Goal: Task Accomplishment & Management: Manage account settings

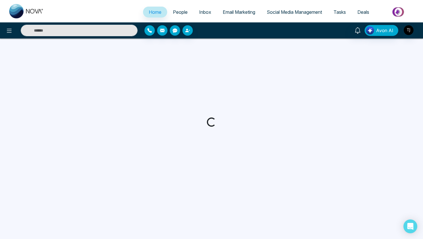
select select "*"
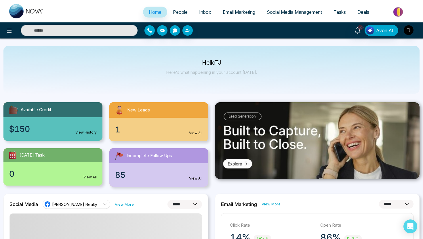
click at [175, 12] on span "People" at bounding box center [180, 12] width 15 height 6
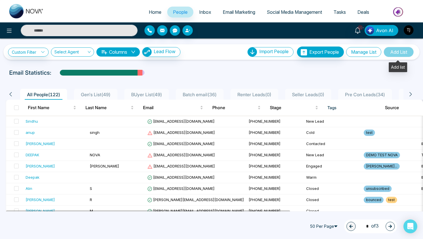
click at [372, 54] on button "Manage List" at bounding box center [363, 52] width 35 height 10
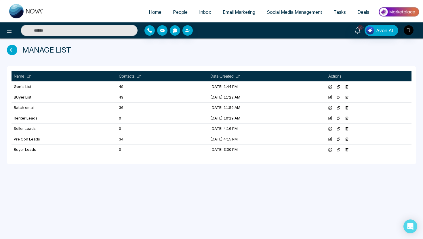
click at [349, 88] on icon at bounding box center [347, 87] width 4 height 4
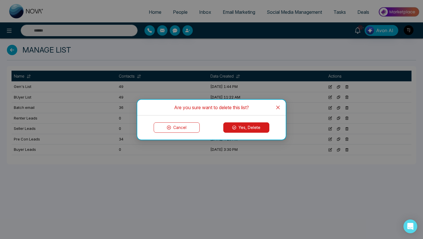
click at [233, 129] on icon at bounding box center [234, 128] width 4 height 4
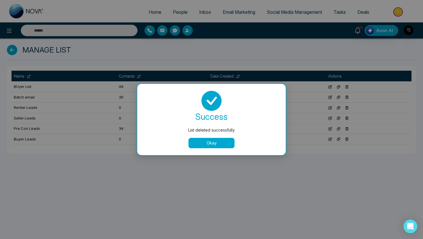
click at [226, 146] on button "Okay" at bounding box center [211, 143] width 46 height 10
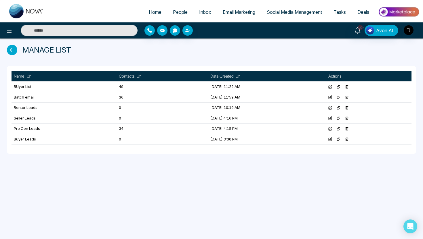
click at [349, 88] on icon at bounding box center [347, 87] width 4 height 4
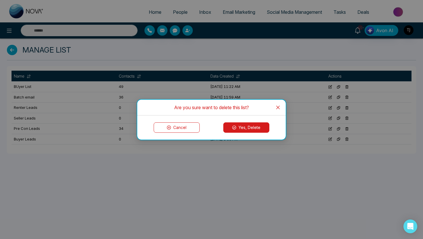
click at [250, 130] on button "Yes, Delete" at bounding box center [246, 128] width 46 height 10
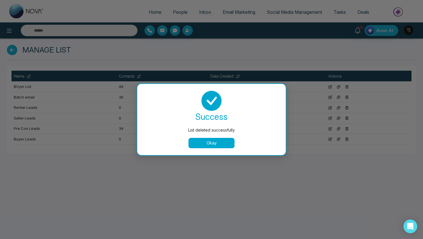
click at [231, 142] on button "Okay" at bounding box center [211, 143] width 46 height 10
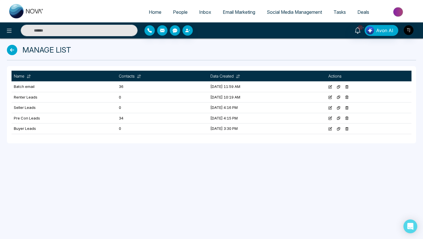
click at [349, 87] on icon at bounding box center [347, 87] width 4 height 4
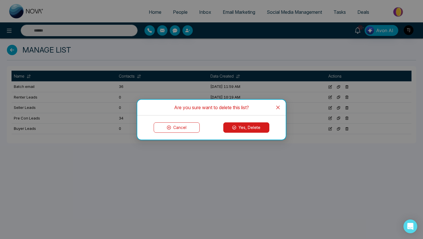
click at [243, 123] on button "Yes, Delete" at bounding box center [246, 128] width 46 height 10
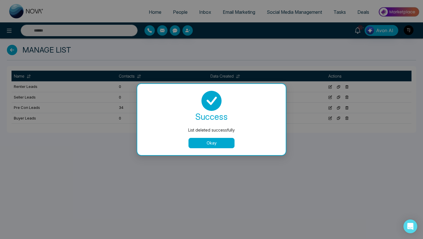
click at [218, 141] on button "Okay" at bounding box center [211, 143] width 46 height 10
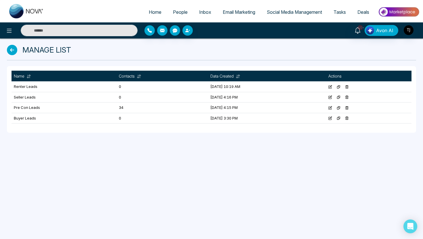
click at [168, 12] on link "People" at bounding box center [180, 12] width 26 height 11
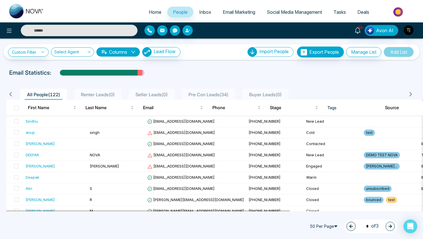
click at [104, 90] on li "Renter Leads ( 0 )" at bounding box center [98, 94] width 48 height 11
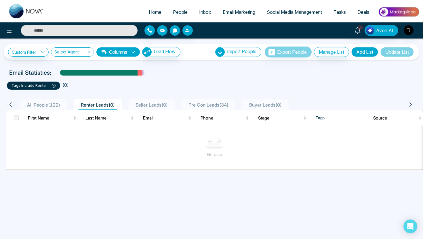
click at [42, 106] on span "All People ( 122 )" at bounding box center [44, 105] width 38 height 6
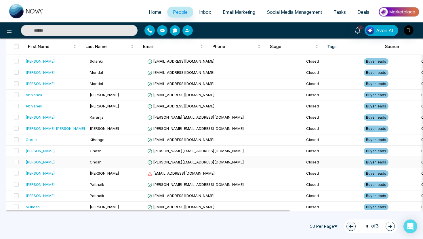
scroll to position [379, 0]
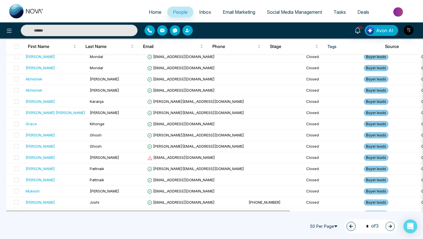
click at [391, 227] on icon "button" at bounding box center [389, 226] width 3 height 3
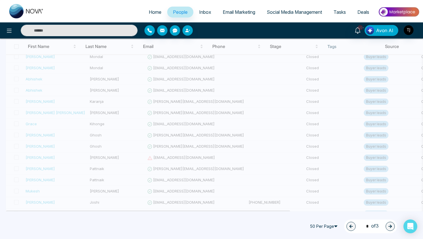
type input "*"
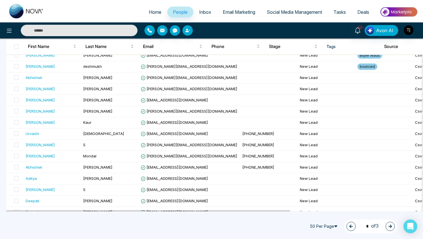
scroll to position [0, 0]
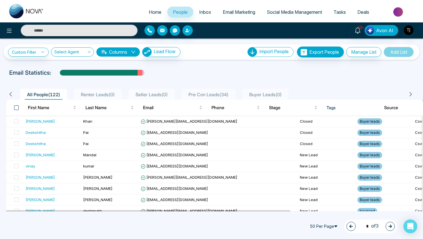
click at [16, 109] on span at bounding box center [16, 108] width 5 height 5
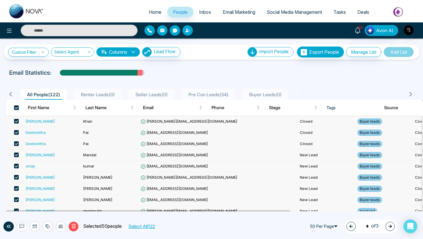
click at [17, 166] on span at bounding box center [16, 166] width 5 height 5
click at [16, 179] on span at bounding box center [16, 177] width 5 height 5
click at [16, 192] on td at bounding box center [14, 189] width 17 height 11
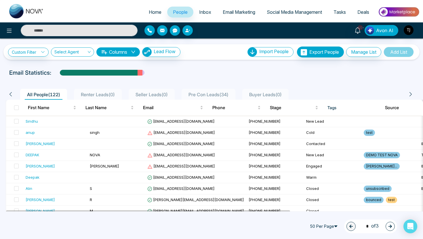
click at [386, 228] on button "button" at bounding box center [390, 226] width 9 height 9
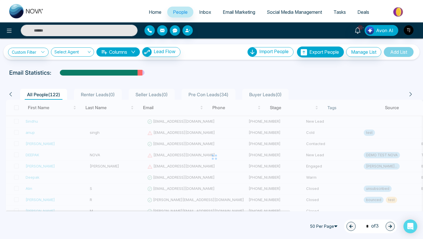
type input "*"
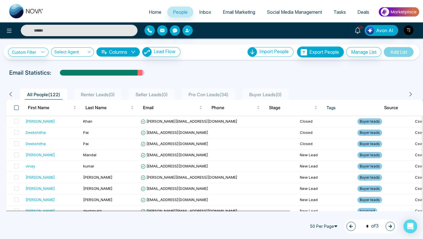
click at [17, 108] on span at bounding box center [16, 108] width 5 height 5
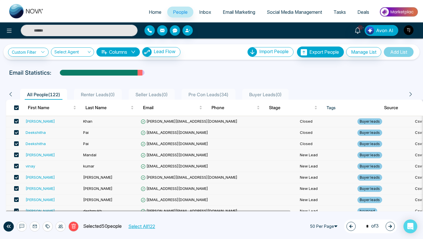
scroll to position [68, 0]
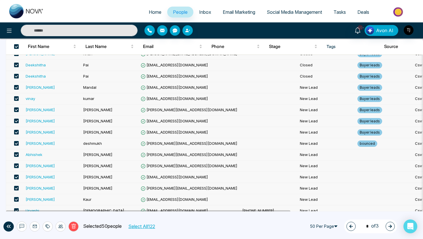
click at [15, 143] on span at bounding box center [16, 143] width 5 height 5
click at [17, 133] on span at bounding box center [16, 132] width 5 height 5
click at [15, 120] on span at bounding box center [16, 121] width 5 height 5
click at [16, 110] on span at bounding box center [16, 110] width 5 height 5
click at [15, 98] on span at bounding box center [16, 98] width 5 height 5
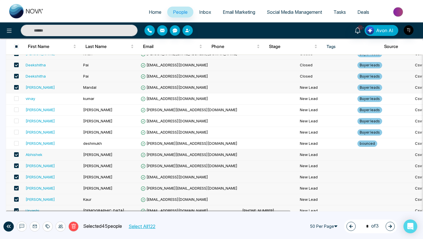
click at [15, 88] on span at bounding box center [16, 87] width 5 height 5
click at [47, 226] on icon at bounding box center [47, 226] width 5 height 5
click at [43, 207] on link "Add Tags" at bounding box center [33, 204] width 18 height 5
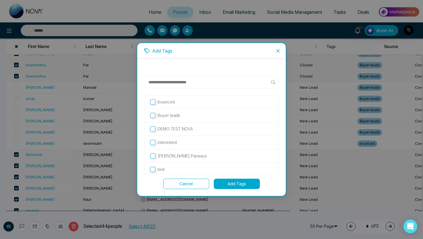
click at [171, 82] on input "text" at bounding box center [209, 82] width 123 height 7
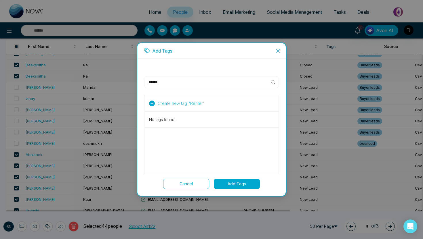
type input "******"
click at [174, 184] on button "Cancel" at bounding box center [186, 184] width 46 height 10
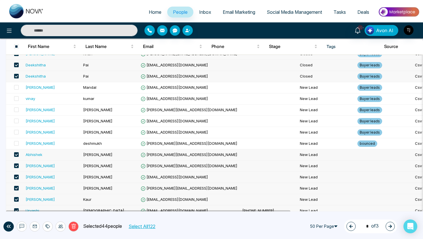
scroll to position [0, 0]
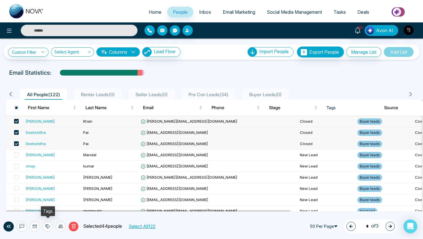
click at [47, 228] on icon at bounding box center [47, 226] width 5 height 5
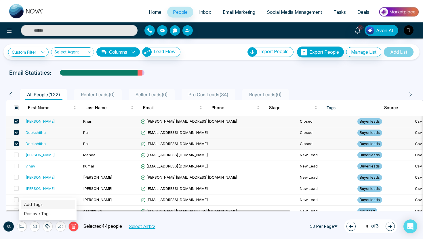
click at [43, 205] on link "Add Tags" at bounding box center [33, 204] width 18 height 5
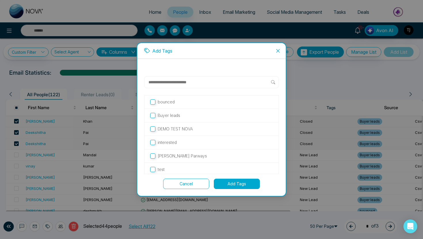
click at [179, 84] on input "text" at bounding box center [209, 82] width 123 height 7
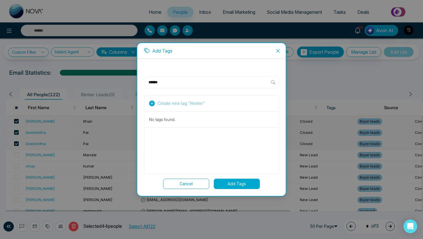
type input "******"
click at [201, 101] on span "Create new tag " Renter "" at bounding box center [181, 103] width 47 height 6
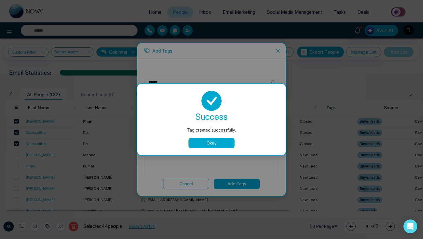
click at [211, 141] on button "Okay" at bounding box center [211, 143] width 46 height 10
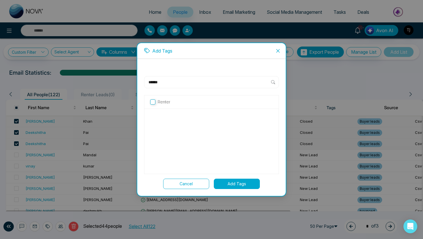
click at [235, 183] on button "Add Tags" at bounding box center [237, 184] width 46 height 10
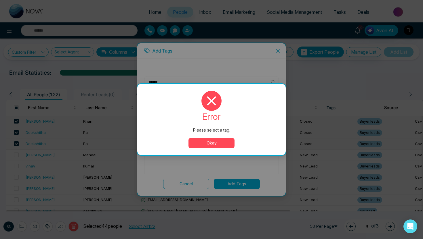
click at [212, 147] on button "Okay" at bounding box center [211, 143] width 46 height 10
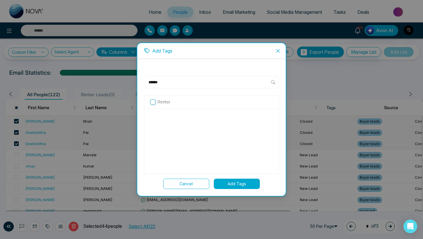
click at [220, 104] on label "Renter" at bounding box center [211, 102] width 123 height 6
click at [235, 181] on button "Add Tags" at bounding box center [237, 184] width 46 height 10
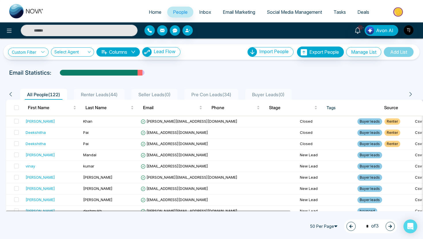
click at [265, 94] on span "Buyer Leads ( 0 )" at bounding box center [268, 95] width 37 height 6
type input "*"
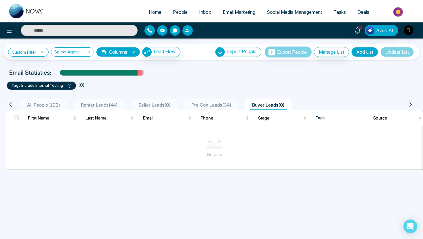
click at [209, 100] on li "Pre Con Leads ( 34 )" at bounding box center [211, 104] width 54 height 11
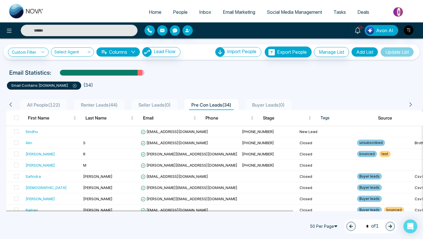
click at [261, 106] on span "Buyer Leads ( 0 )" at bounding box center [268, 105] width 37 height 6
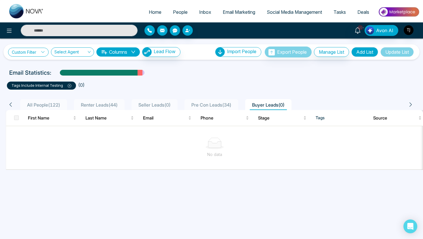
click at [24, 53] on link "Custom Filter" at bounding box center [28, 52] width 41 height 9
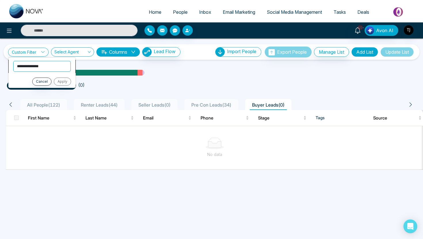
click at [30, 67] on select "**********" at bounding box center [42, 66] width 58 height 11
click at [44, 87] on ul "**********" at bounding box center [41, 72] width 67 height 31
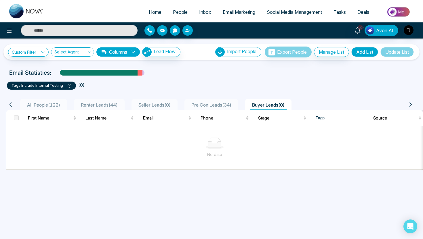
click at [69, 86] on icon at bounding box center [70, 86] width 4 height 4
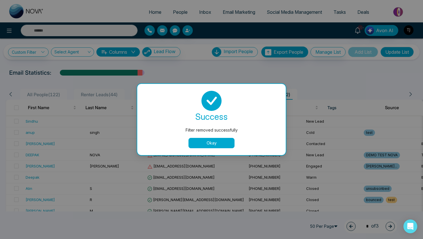
click at [209, 144] on button "Okay" at bounding box center [211, 143] width 46 height 10
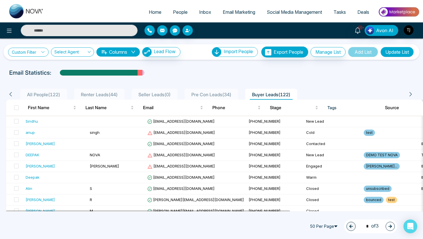
click at [43, 54] on icon at bounding box center [43, 52] width 4 height 4
click at [43, 67] on select "**********" at bounding box center [42, 66] width 58 height 11
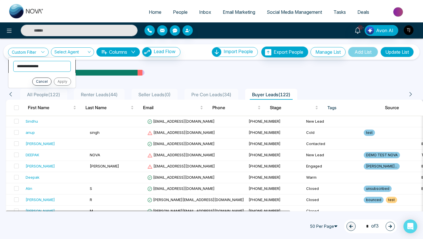
select select "****"
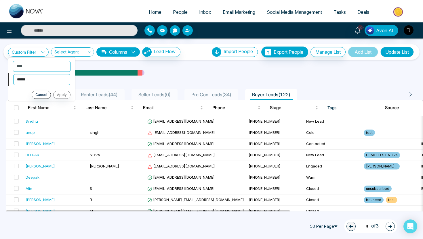
click at [35, 78] on select "**********" at bounding box center [41, 79] width 57 height 11
select select "*******"
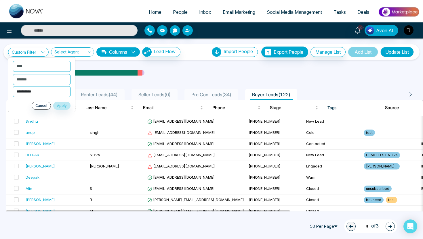
click at [35, 87] on select "**********" at bounding box center [42, 91] width 58 height 11
click at [35, 88] on select "**********" at bounding box center [42, 91] width 58 height 11
click at [34, 96] on select "**********" at bounding box center [42, 91] width 58 height 11
select select "**********"
click at [60, 106] on button "Apply" at bounding box center [61, 106] width 17 height 8
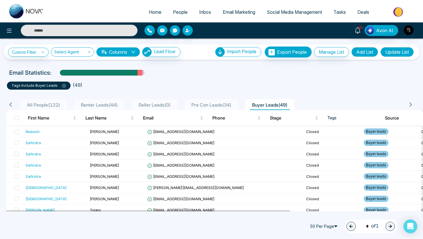
click at [399, 55] on button "Update List" at bounding box center [396, 52] width 33 height 10
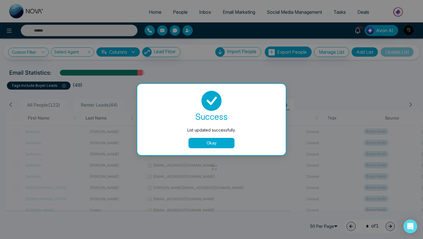
click at [228, 144] on button "Okay" at bounding box center [211, 143] width 46 height 10
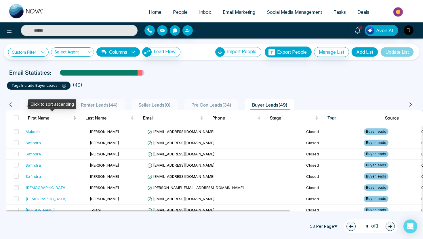
click at [48, 110] on div "Click to sort ascending" at bounding box center [52, 107] width 48 height 14
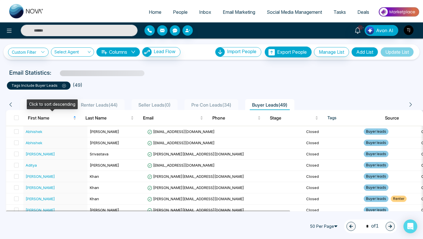
click at [31, 104] on div "Click to sort descending" at bounding box center [52, 105] width 51 height 10
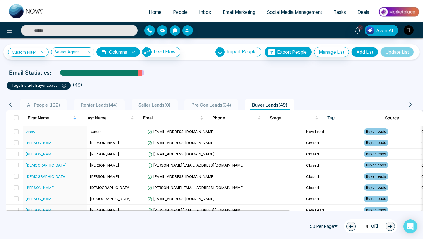
click at [338, 15] on span "Tasks" at bounding box center [339, 12] width 12 height 6
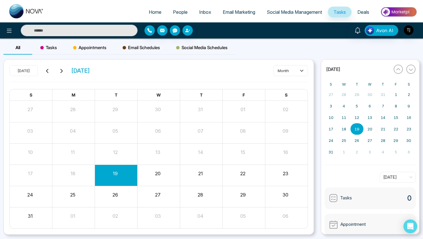
click at [362, 9] on span "Deals" at bounding box center [363, 12] width 12 height 6
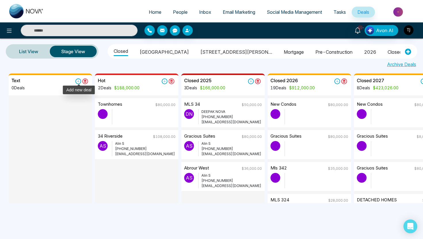
click at [78, 81] on icon at bounding box center [78, 81] width 3 height 3
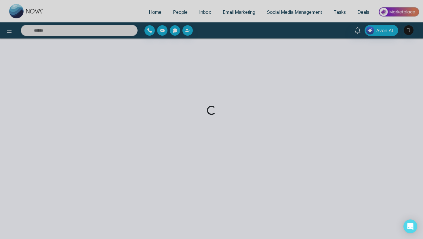
click at [364, 8] on div "Loading..." at bounding box center [211, 119] width 423 height 239
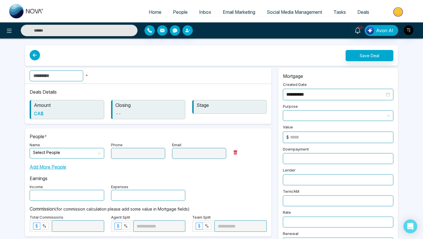
click at [364, 8] on link "Deals" at bounding box center [363, 12] width 23 height 11
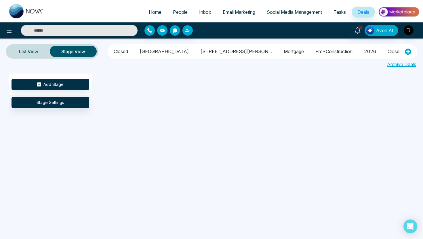
click at [109, 51] on ul "Closed Arbor West 1515 pickering parkway Mortgage pre-construction 2026 closec …" at bounding box center [254, 52] width 291 height 12
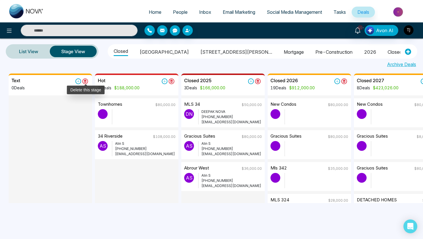
click at [84, 80] on icon at bounding box center [85, 81] width 3 height 3
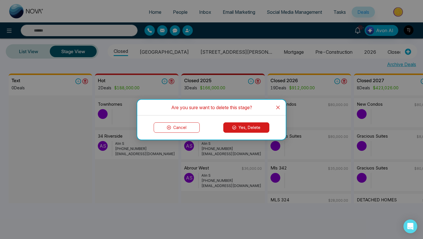
click at [241, 124] on button "Yes, Delete" at bounding box center [246, 128] width 46 height 10
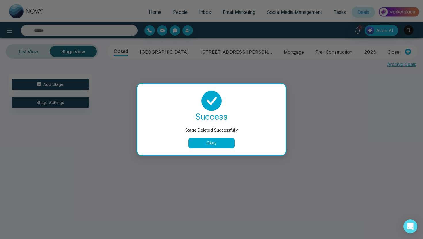
click at [227, 141] on button "Okay" at bounding box center [211, 143] width 46 height 10
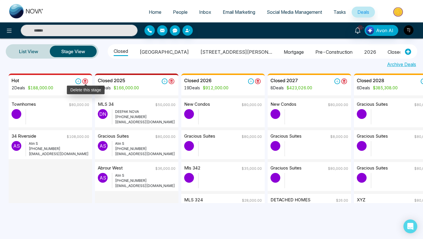
click at [87, 82] on icon at bounding box center [85, 82] width 6 height 6
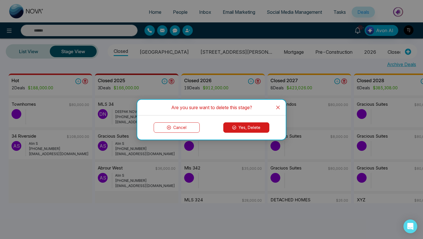
click at [252, 128] on button "Yes, Delete" at bounding box center [246, 128] width 46 height 10
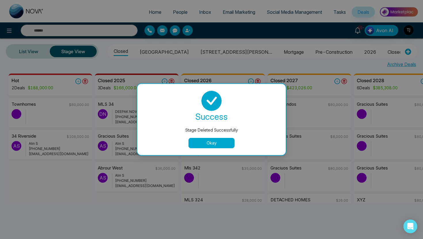
click at [227, 142] on button "Okay" at bounding box center [211, 143] width 46 height 10
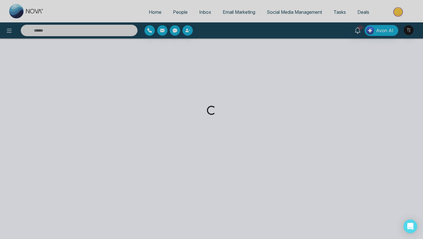
click at [366, 15] on div "Loading..." at bounding box center [211, 119] width 423 height 239
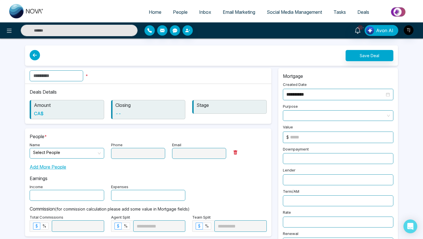
click at [366, 15] on link "Deals" at bounding box center [363, 12] width 23 height 11
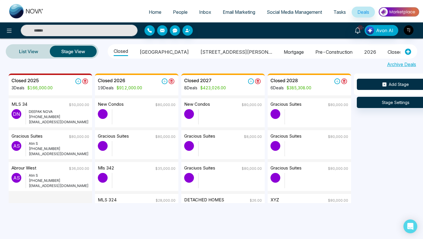
click at [376, 86] on button "Add Stage" at bounding box center [396, 84] width 78 height 11
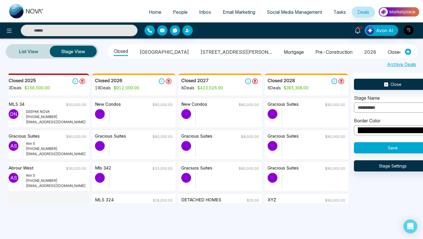
click at [380, 106] on input "text" at bounding box center [393, 108] width 78 height 10
type input "********"
click at [389, 157] on div "Close Stage Name ******** Border Color ******* Save Stage Settings" at bounding box center [392, 117] width 83 height 86
click at [388, 150] on button "Save" at bounding box center [393, 147] width 78 height 11
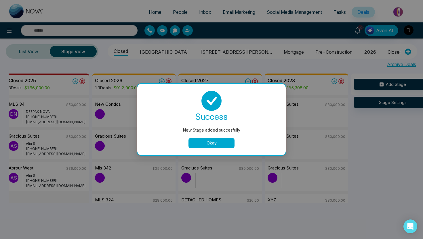
click at [227, 143] on button "Okay" at bounding box center [211, 143] width 46 height 10
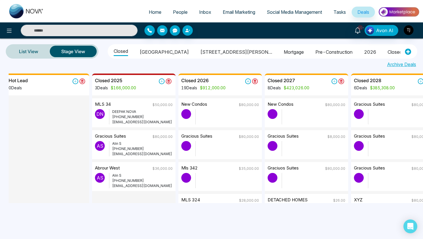
scroll to position [0, 0]
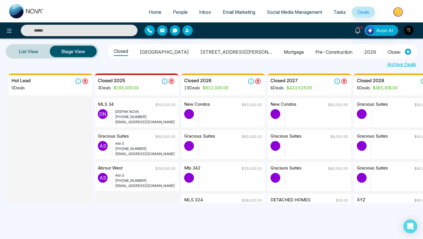
click at [154, 50] on li "Arbor West" at bounding box center [164, 51] width 49 height 10
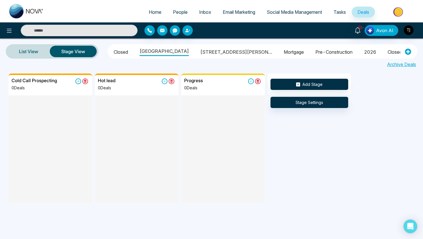
click at [305, 13] on span "Social Media Management" at bounding box center [294, 12] width 55 height 6
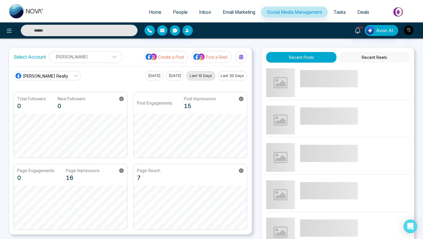
click at [240, 16] on link "Email Marketing" at bounding box center [239, 12] width 44 height 11
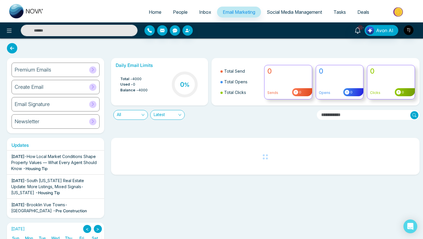
click at [202, 14] on span "Inbox" at bounding box center [205, 12] width 12 height 6
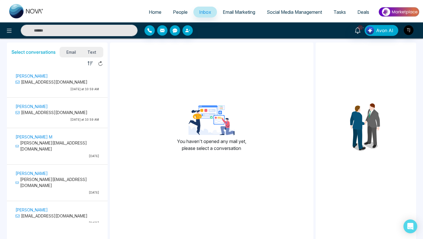
click at [177, 14] on span "People" at bounding box center [180, 12] width 15 height 6
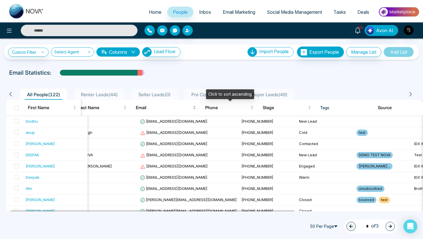
scroll to position [0, 5]
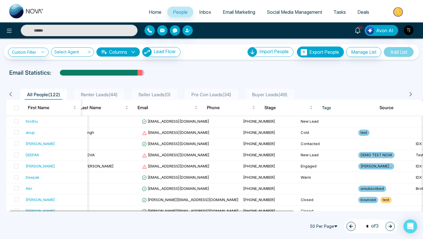
click at [153, 12] on span "Home" at bounding box center [155, 12] width 13 height 6
select select "*"
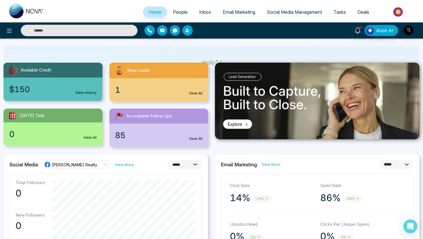
scroll to position [41, 0]
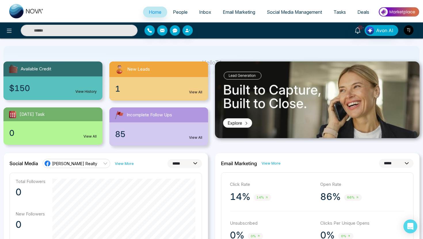
click at [381, 37] on div "10+ Avon AI" at bounding box center [211, 30] width 423 height 16
click at [382, 32] on span "Avon AI" at bounding box center [384, 30] width 17 height 7
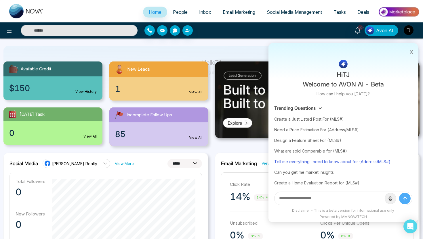
click at [332, 166] on div "Tell me everything I need to know about for (Address/MLS#)" at bounding box center [343, 162] width 138 height 11
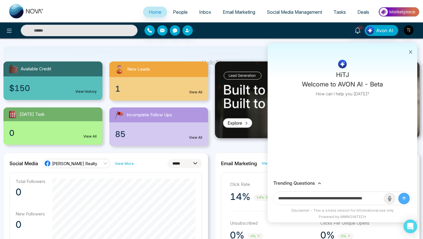
scroll to position [0, 14]
drag, startPoint x: 361, startPoint y: 200, endPoint x: 392, endPoint y: 200, distance: 31.1
click at [392, 200] on form "**********" at bounding box center [342, 199] width 138 height 14
paste input "**********"
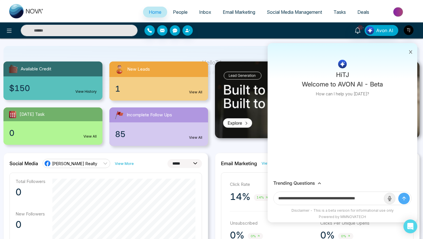
scroll to position [0, 4]
type input "**********"
click at [398, 193] on button "submit" at bounding box center [404, 199] width 12 height 12
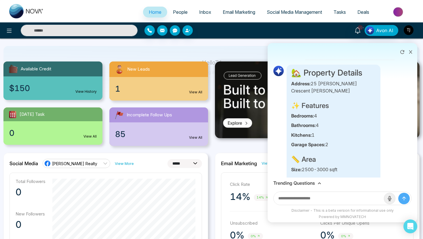
scroll to position [0, 0]
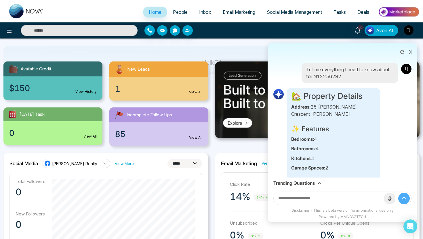
click at [412, 50] on button at bounding box center [410, 51] width 7 height 11
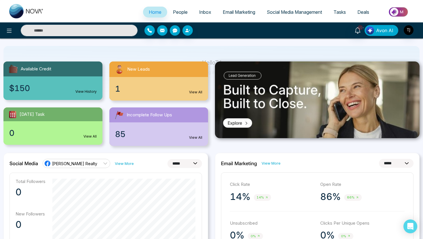
click at [374, 31] on img "button" at bounding box center [370, 30] width 8 height 8
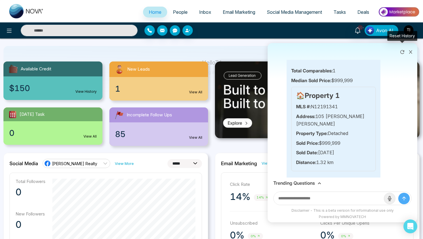
scroll to position [298, 0]
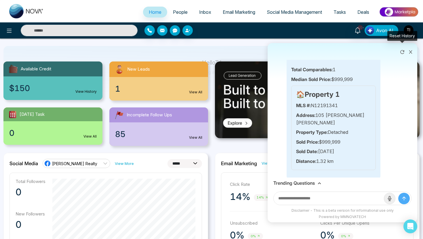
click at [401, 50] on icon at bounding box center [402, 52] width 4 height 4
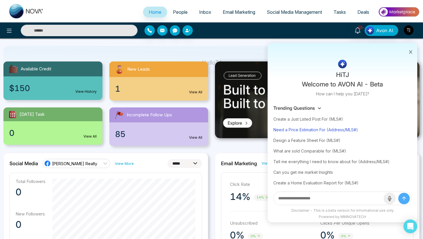
click at [319, 130] on div "Need a Price Estimation For (Address/MLS#)" at bounding box center [342, 130] width 138 height 11
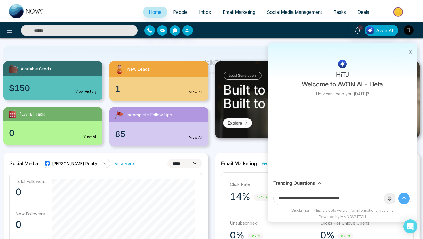
drag, startPoint x: 333, startPoint y: 199, endPoint x: 365, endPoint y: 198, distance: 32.8
click at [366, 199] on input "**********" at bounding box center [329, 198] width 110 height 13
paste input "**********"
type input "**********"
click at [398, 193] on button "submit" at bounding box center [404, 199] width 12 height 12
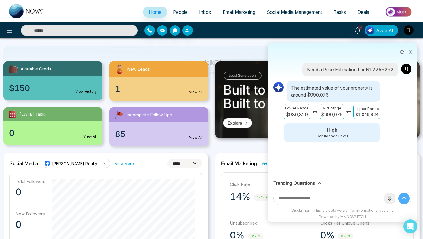
click at [410, 51] on icon at bounding box center [411, 52] width 4 height 4
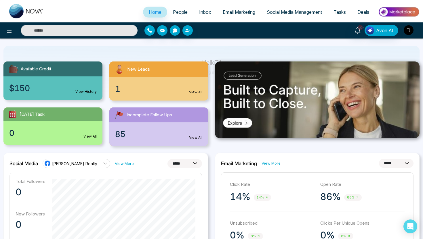
click at [412, 25] on button "button" at bounding box center [408, 30] width 10 height 10
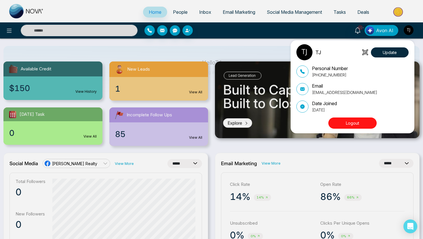
click at [340, 123] on button "Logout" at bounding box center [352, 123] width 48 height 11
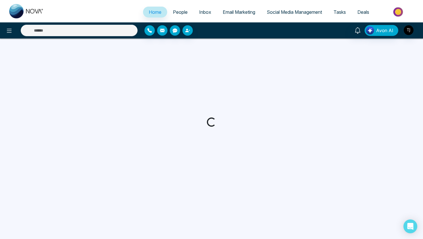
select select "*"
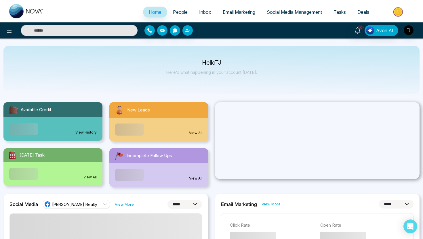
click at [184, 7] on link "People" at bounding box center [180, 12] width 26 height 11
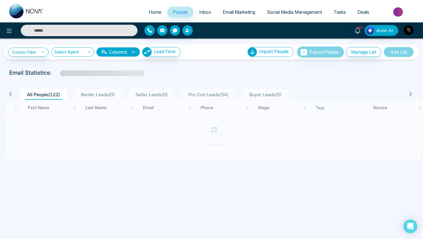
click at [107, 92] on span "Renter Leads ( 0 )" at bounding box center [98, 95] width 39 height 6
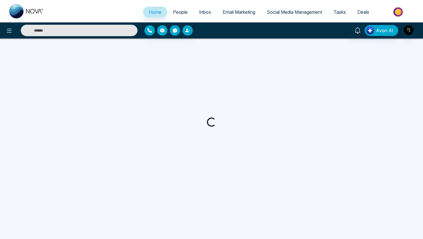
select select "*"
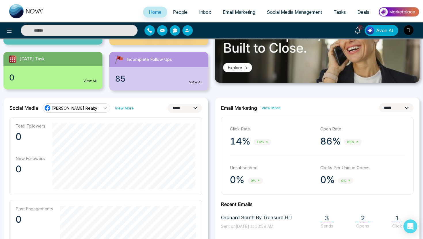
scroll to position [90, 0]
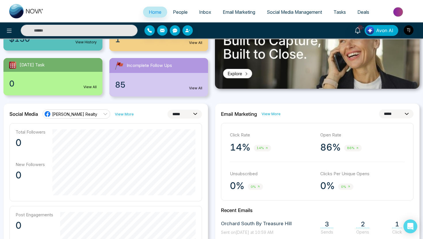
click at [80, 115] on span "[PERSON_NAME] Realty" at bounding box center [74, 114] width 45 height 5
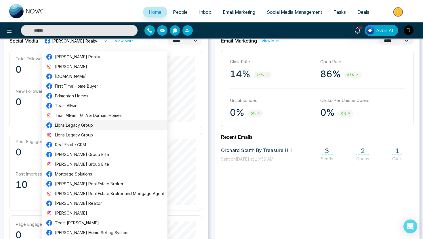
scroll to position [164, 0]
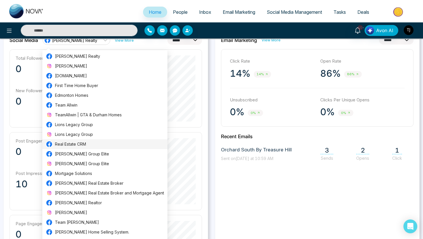
click at [88, 144] on span "Real Estate CRM" at bounding box center [109, 144] width 109 height 6
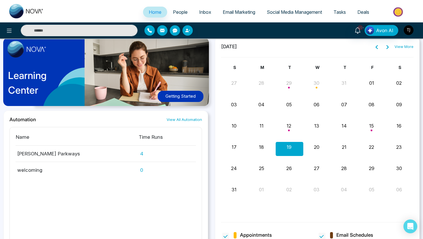
scroll to position [620, 0]
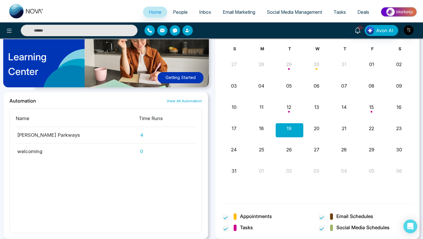
click at [182, 13] on span "People" at bounding box center [180, 12] width 15 height 6
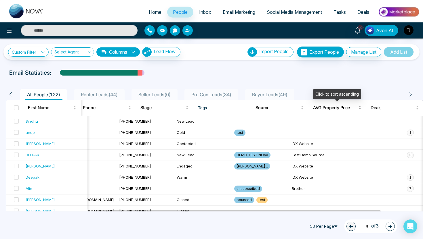
scroll to position [0, 182]
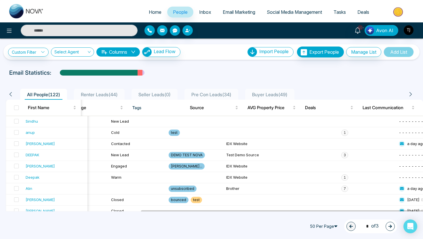
click at [136, 52] on icon "down" at bounding box center [133, 52] width 5 height 5
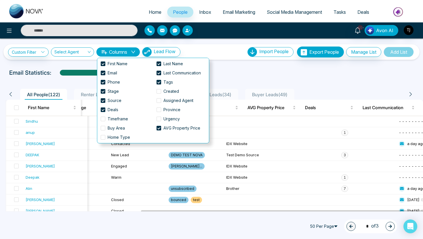
click at [233, 75] on div "Email Statistics:" at bounding box center [211, 72] width 405 height 9
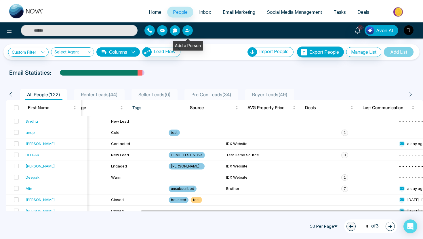
click at [185, 31] on icon "button" at bounding box center [187, 30] width 5 height 5
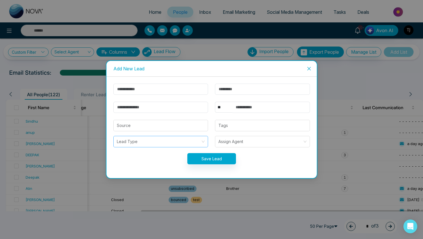
click at [144, 140] on input "search" at bounding box center [159, 141] width 84 height 11
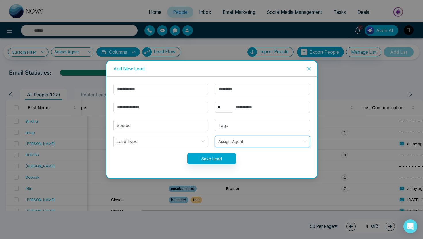
click at [288, 144] on input "search" at bounding box center [260, 141] width 84 height 11
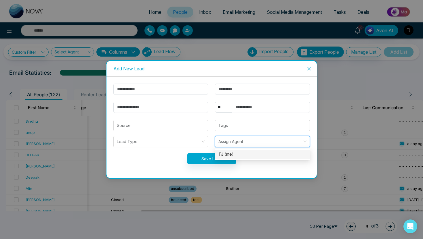
click at [309, 68] on icon "close" at bounding box center [309, 68] width 5 height 5
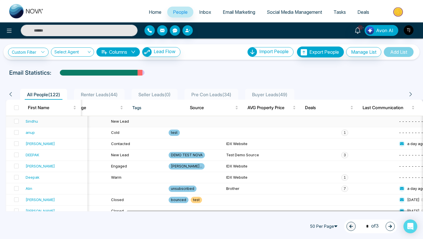
scroll to position [0, 94]
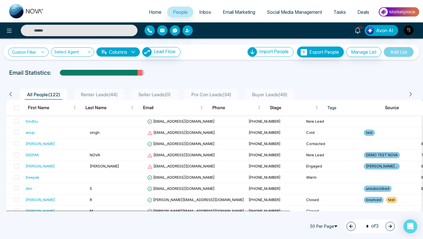
click at [29, 53] on link "Custom Filter" at bounding box center [28, 52] width 41 height 9
click at [32, 68] on select "**********" at bounding box center [42, 66] width 58 height 11
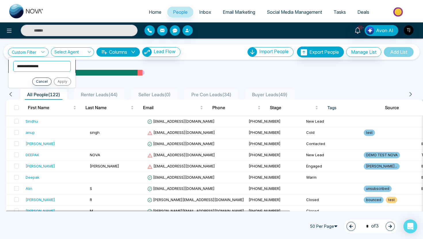
select select "****"
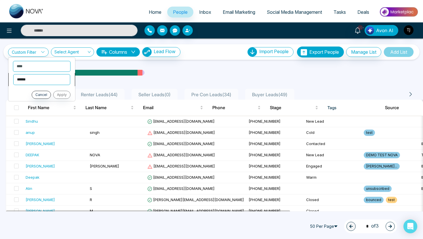
click at [36, 83] on select "**********" at bounding box center [41, 79] width 57 height 11
select select "*******"
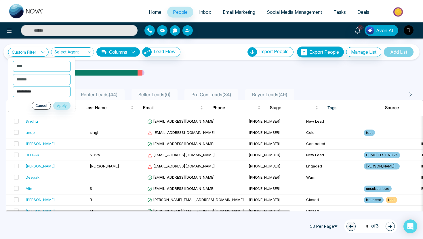
click at [37, 94] on select "**********" at bounding box center [42, 91] width 58 height 11
select select "******"
click at [62, 108] on button "Apply" at bounding box center [61, 106] width 17 height 8
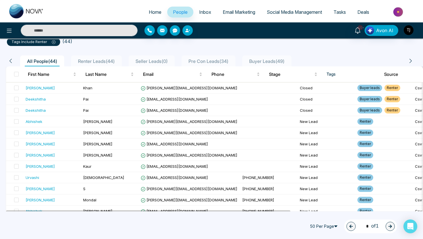
scroll to position [0, 0]
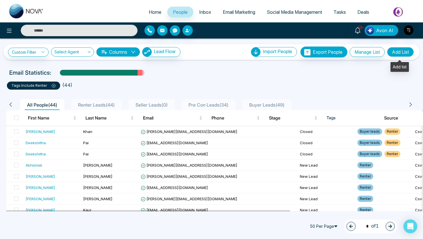
click at [402, 52] on button "Add List" at bounding box center [400, 52] width 27 height 10
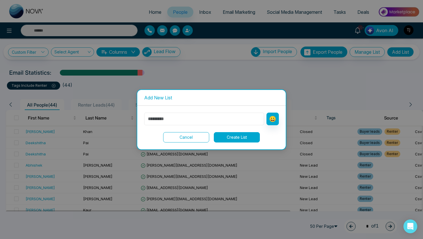
click at [233, 116] on input "text" at bounding box center [204, 119] width 120 height 13
type input "*********"
click at [249, 137] on button "Create List" at bounding box center [237, 137] width 46 height 10
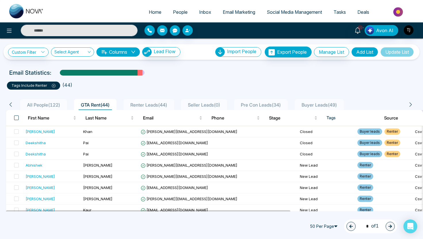
click at [16, 117] on span at bounding box center [16, 118] width 5 height 5
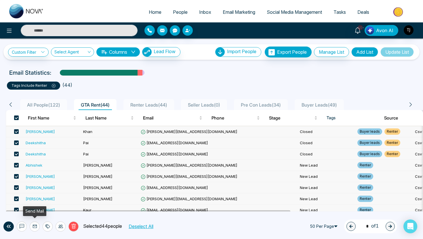
click at [34, 230] on button at bounding box center [35, 227] width 10 height 10
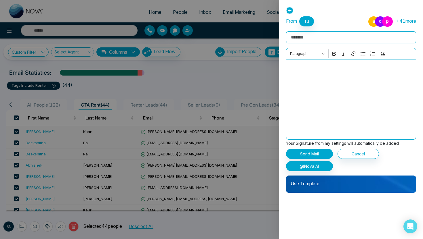
click at [288, 10] on icon at bounding box center [289, 10] width 7 height 7
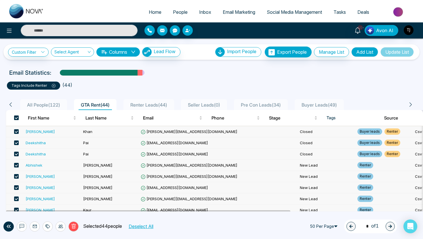
click at [16, 119] on span at bounding box center [16, 118] width 5 height 5
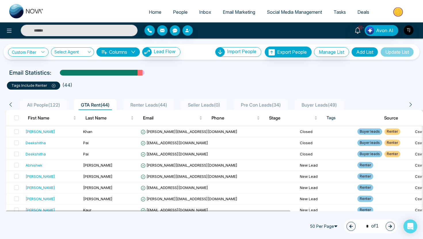
click at [58, 31] on input "text" at bounding box center [79, 31] width 117 height 12
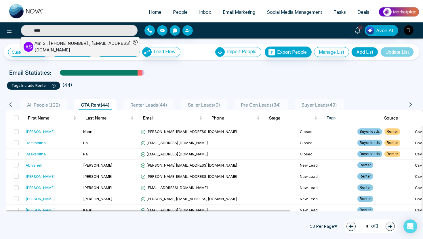
type input "****"
click at [45, 45] on div "Alin S , +14376616013 , alin@mmnovatech.com" at bounding box center [83, 46] width 96 height 13
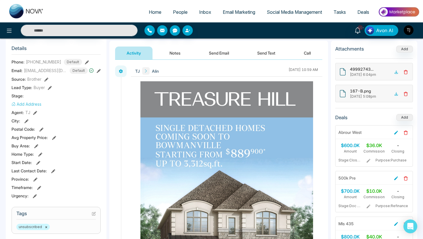
scroll to position [75, 0]
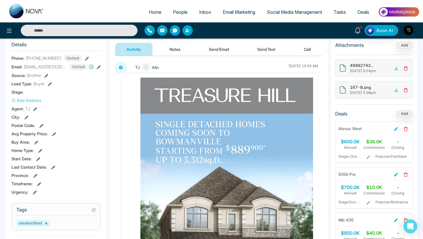
click at [178, 47] on button "Notes" at bounding box center [175, 49] width 34 height 13
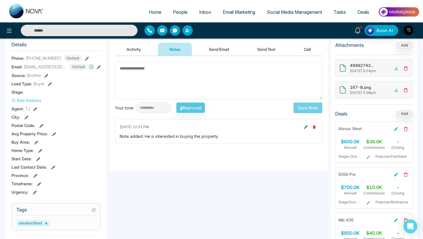
click at [165, 86] on textarea at bounding box center [218, 81] width 207 height 38
click at [228, 48] on button "Send Email" at bounding box center [218, 49] width 43 height 13
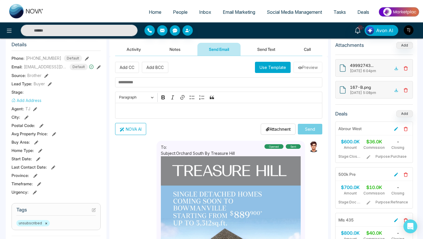
click at [179, 110] on p "Editor editing area: main" at bounding box center [218, 111] width 201 height 7
type textarea "**********"
click at [129, 130] on button "NOVA AI" at bounding box center [130, 129] width 31 height 12
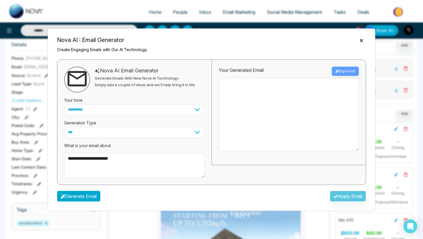
click at [85, 198] on button "Generate Email" at bounding box center [78, 196] width 43 height 11
type textarea "**********"
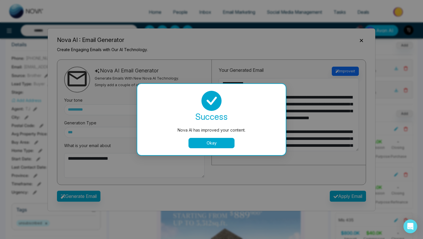
click at [214, 145] on button "Okay" at bounding box center [211, 143] width 46 height 10
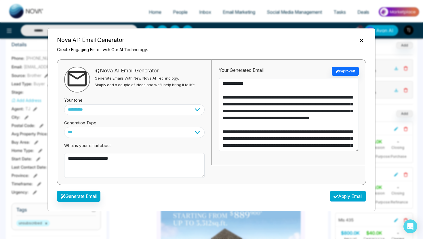
click at [348, 197] on button "Apply Email" at bounding box center [348, 196] width 36 height 11
type textarea "**********"
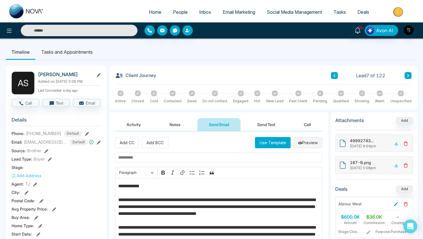
click at [310, 143] on button "Preview" at bounding box center [307, 142] width 29 height 11
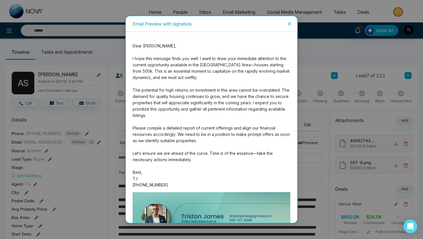
scroll to position [46, 0]
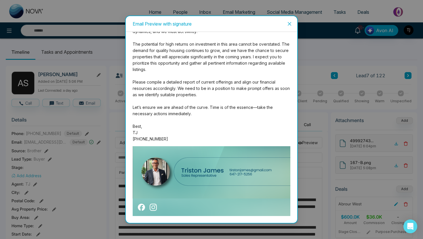
click at [290, 22] on icon "close" at bounding box center [289, 24] width 5 height 5
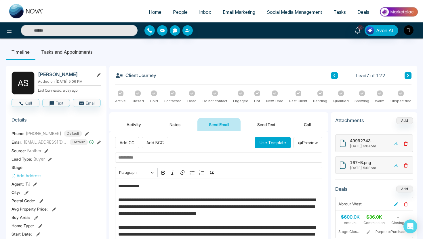
click at [269, 123] on button "Send Text" at bounding box center [266, 124] width 41 height 13
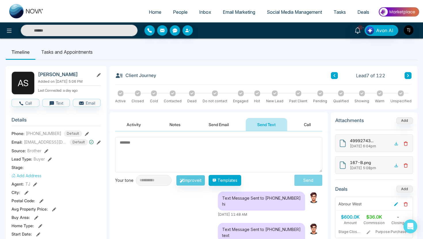
click at [75, 53] on li "Tasks and Appointments" at bounding box center [66, 52] width 63 height 16
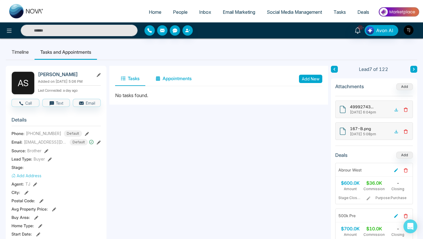
click at [183, 78] on button "Appointments" at bounding box center [173, 79] width 47 height 14
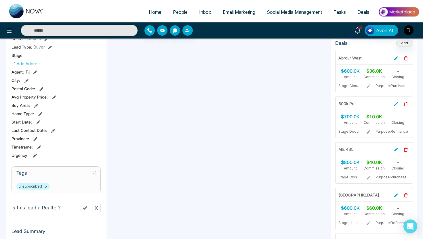
scroll to position [237, 0]
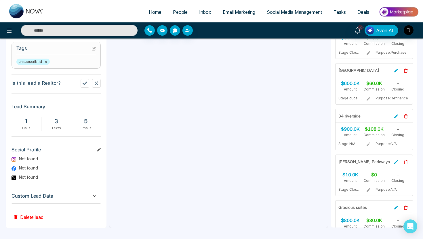
click at [37, 197] on span "Custom Lead Data" at bounding box center [56, 196] width 89 height 8
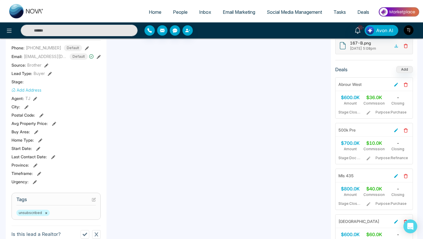
scroll to position [0, 0]
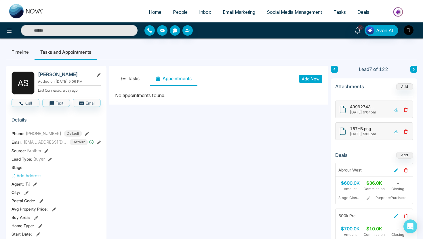
click at [234, 12] on span "Email Marketing" at bounding box center [239, 12] width 33 height 6
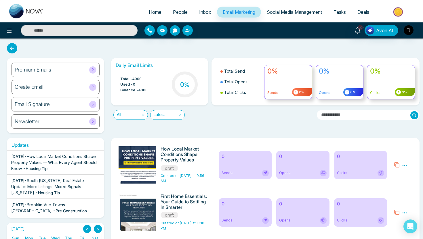
click at [49, 91] on div "Create Email" at bounding box center [56, 87] width 88 height 14
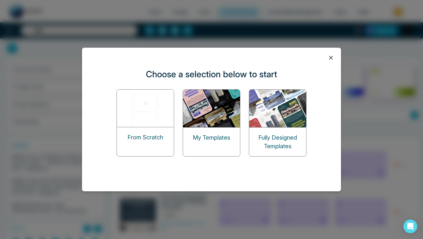
click at [142, 120] on img at bounding box center [146, 108] width 58 height 37
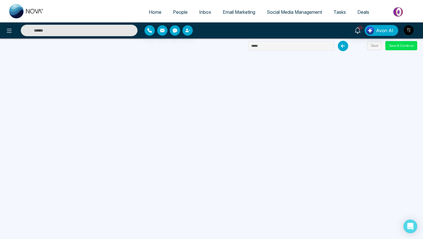
click at [232, 12] on span "Email Marketing" at bounding box center [239, 12] width 33 height 6
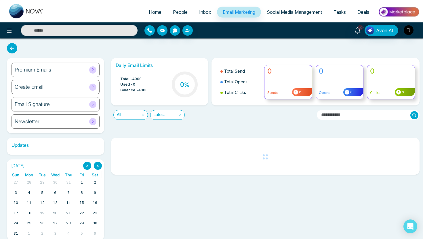
click at [51, 123] on div "Newsletter" at bounding box center [56, 122] width 88 height 14
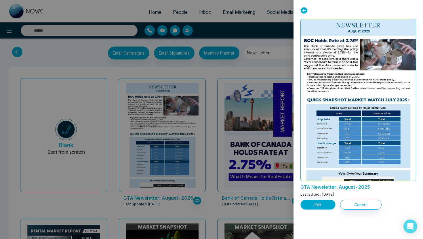
click at [321, 205] on button "Edit" at bounding box center [317, 205] width 35 height 10
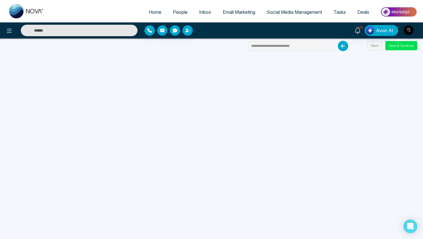
click at [241, 12] on span "Email Marketing" at bounding box center [239, 12] width 33 height 6
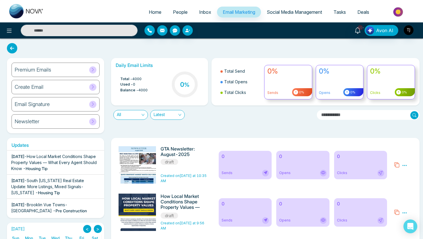
click at [50, 70] on div "Premium Emails" at bounding box center [56, 70] width 88 height 14
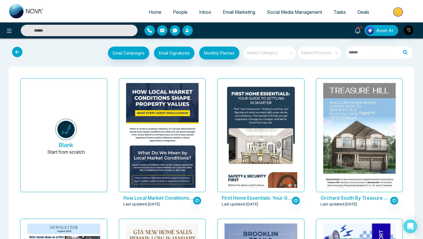
click at [278, 52] on input "search" at bounding box center [267, 51] width 41 height 9
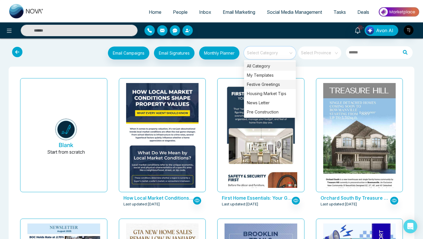
click at [273, 85] on div "Festive Greetings" at bounding box center [270, 84] width 52 height 9
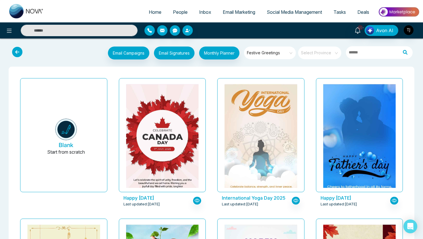
click at [276, 54] on span "Festive Greetings" at bounding box center [270, 53] width 47 height 9
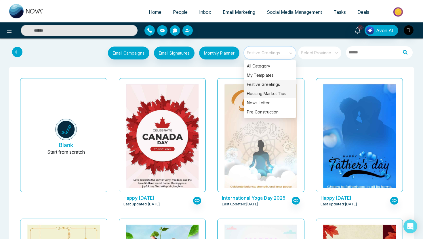
click at [267, 93] on div "Housing Market Tips" at bounding box center [270, 93] width 52 height 9
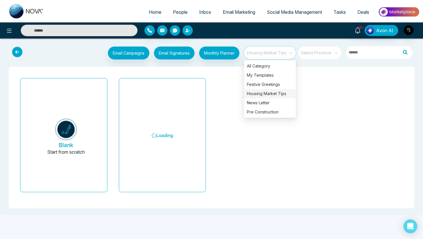
click at [227, 74] on div "Blank Start from scratch Loading" at bounding box center [211, 137] width 397 height 133
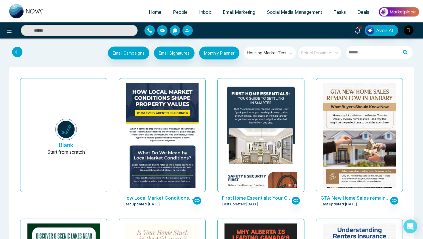
click at [287, 49] on span "Housing Market Tips" at bounding box center [270, 53] width 47 height 9
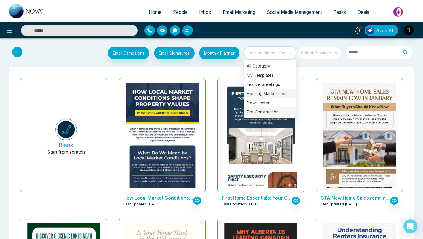
click at [278, 111] on div "Pre Construction" at bounding box center [270, 112] width 52 height 9
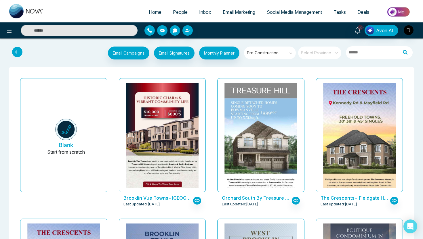
click at [362, 49] on input "text" at bounding box center [372, 52] width 52 height 13
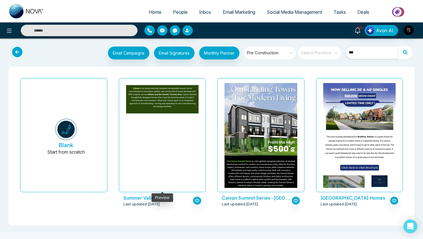
type input "***"
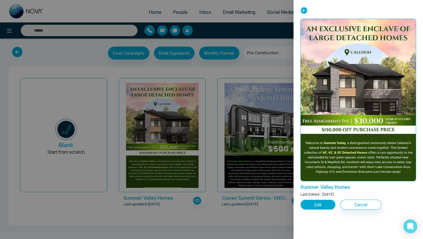
click at [319, 207] on button "Edit" at bounding box center [317, 205] width 35 height 10
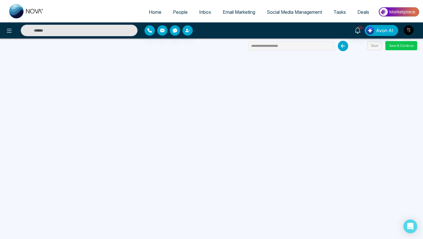
click at [398, 46] on button "Save & Continue" at bounding box center [401, 45] width 32 height 9
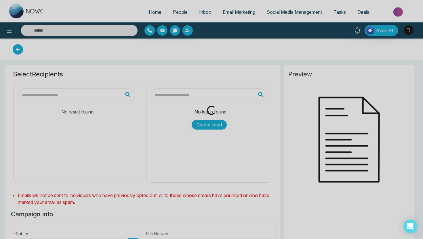
type input "**********"
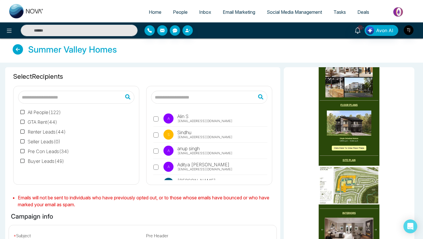
click at [242, 10] on span "Email Marketing" at bounding box center [239, 12] width 33 height 6
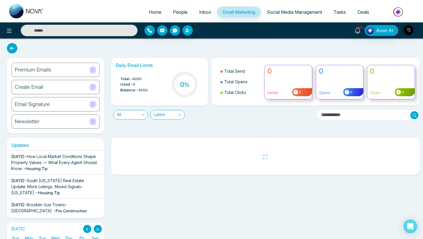
click at [133, 115] on span "All" at bounding box center [131, 114] width 28 height 9
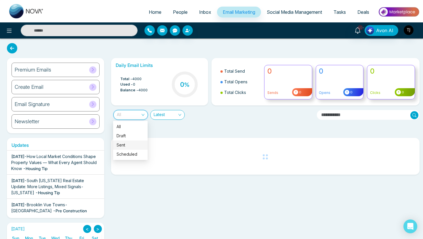
click at [125, 144] on div "Sent" at bounding box center [131, 145] width 28 height 6
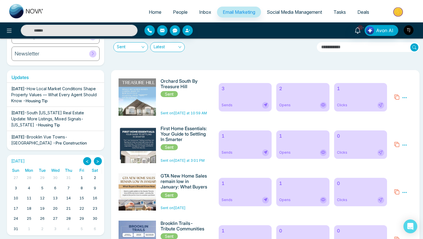
click at [240, 93] on div "3 Sends" at bounding box center [245, 97] width 53 height 28
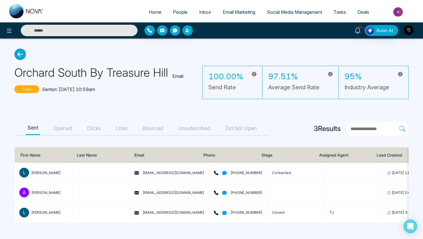
click at [61, 129] on button "Opened" at bounding box center [63, 128] width 22 height 13
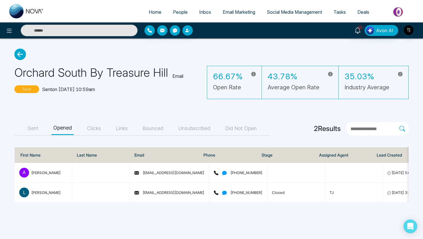
click at [95, 128] on button "Clicks" at bounding box center [94, 128] width 18 height 13
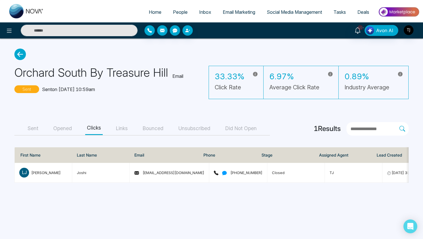
click at [70, 129] on button "Opened" at bounding box center [63, 128] width 22 height 13
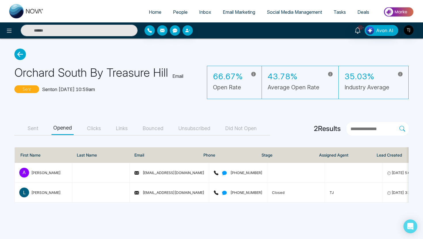
click at [243, 12] on span "Email Marketing" at bounding box center [239, 12] width 33 height 6
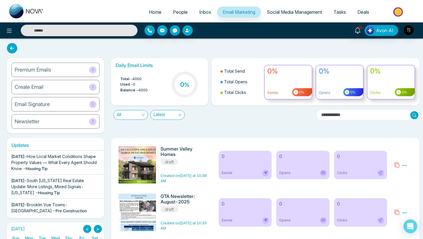
click at [284, 11] on span "Social Media Management" at bounding box center [294, 12] width 55 height 6
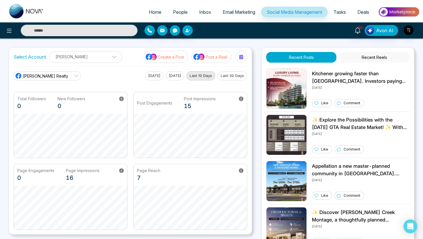
click at [64, 79] on link "Triston James Realty" at bounding box center [48, 75] width 68 height 9
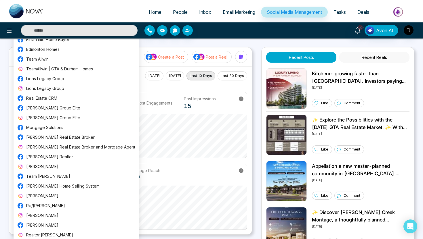
click at [146, 106] on p "Post Engagements" at bounding box center [154, 103] width 35 height 6
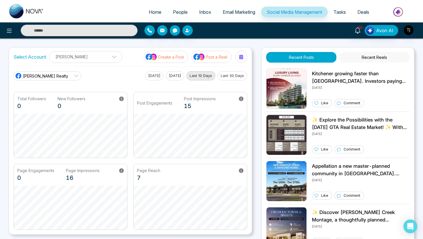
click at [167, 58] on p "Create a Post" at bounding box center [171, 57] width 26 height 6
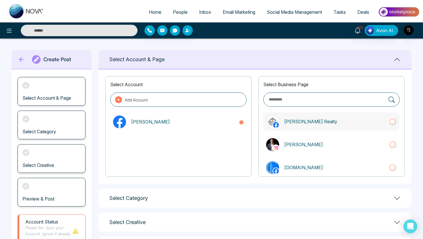
click at [293, 123] on p "Triston James Realty" at bounding box center [334, 121] width 101 height 7
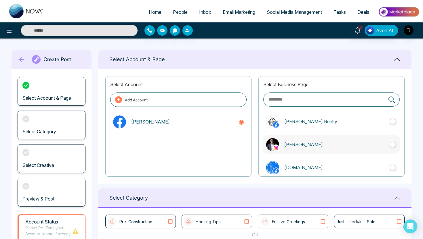
click at [293, 138] on label "Triston James" at bounding box center [331, 145] width 136 height 18
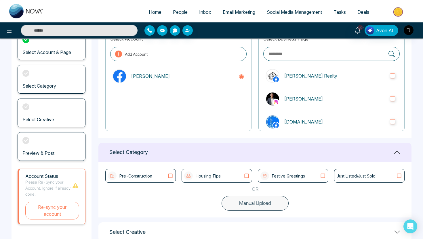
scroll to position [83, 0]
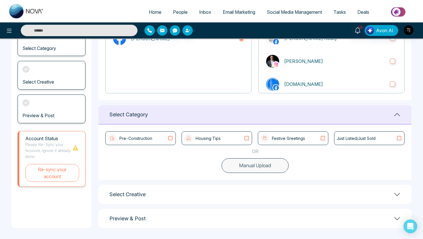
click at [259, 167] on button "Manual Upload" at bounding box center [255, 166] width 67 height 15
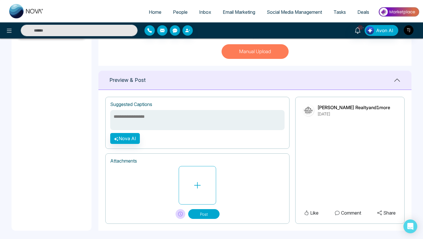
scroll to position [200, 0]
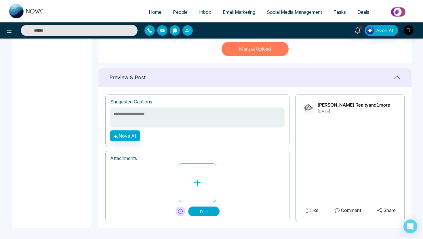
click at [195, 117] on textarea at bounding box center [197, 118] width 174 height 20
type textarea "**********"
click at [134, 136] on button "Nova AI" at bounding box center [125, 136] width 30 height 11
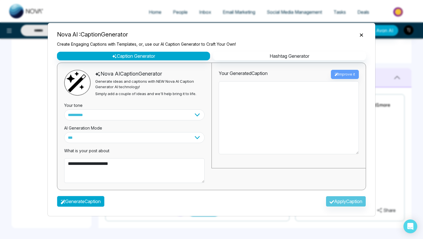
click at [89, 202] on button "Generate Caption" at bounding box center [80, 201] width 47 height 11
type textarea "**********"
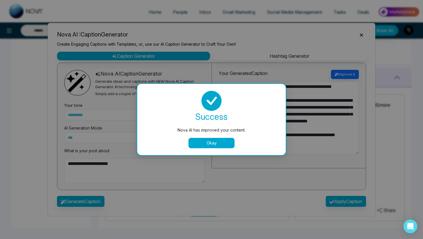
click at [207, 143] on button "Okay" at bounding box center [211, 143] width 46 height 10
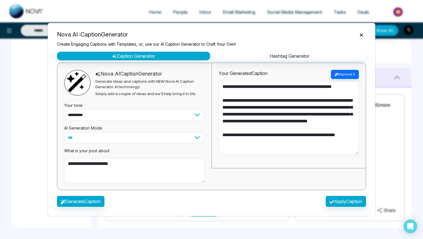
click at [174, 113] on select "**********" at bounding box center [134, 115] width 140 height 11
select select "*******"
click at [102, 200] on button "Generate Caption" at bounding box center [80, 201] width 47 height 11
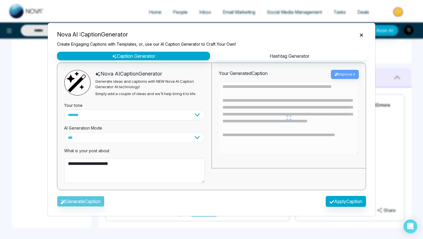
type textarea "**********"
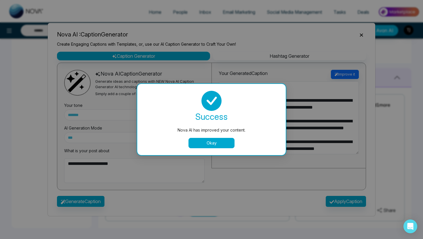
click at [226, 140] on button "Okay" at bounding box center [211, 143] width 46 height 10
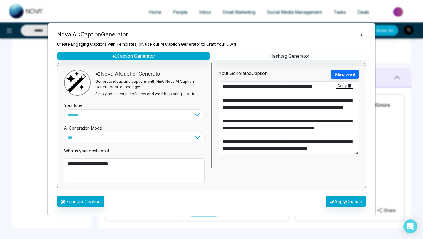
scroll to position [48, 0]
click at [340, 206] on button "Apply Caption" at bounding box center [346, 201] width 40 height 11
type textarea "**********"
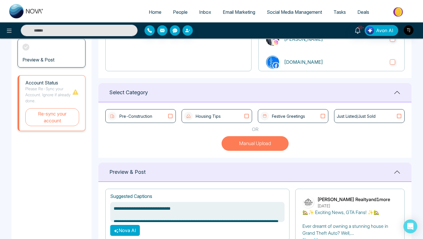
scroll to position [105, 0]
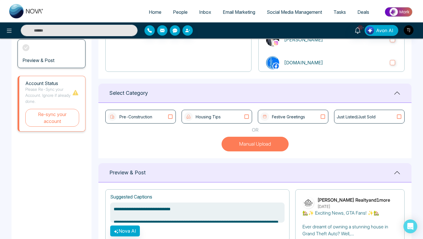
click at [214, 116] on p "Housing Tips" at bounding box center [208, 117] width 25 height 6
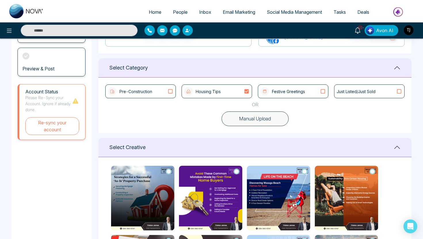
scroll to position [115, 0]
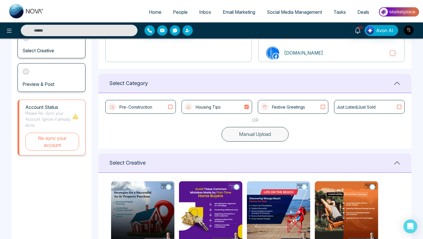
click at [154, 110] on div "Pre-Construction" at bounding box center [140, 107] width 65 height 9
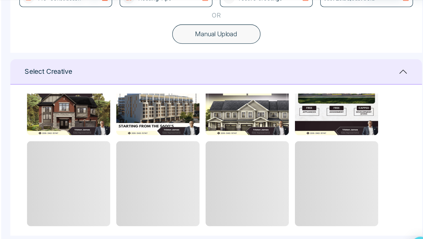
scroll to position [279, 0]
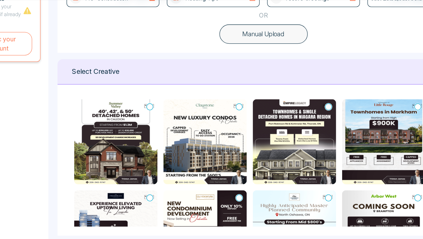
click at [170, 121] on icon at bounding box center [168, 121] width 5 height 6
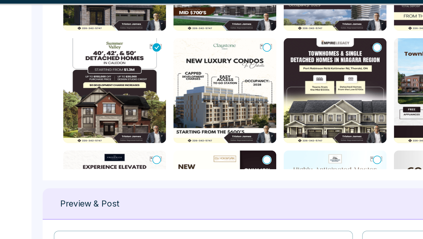
scroll to position [262, 0]
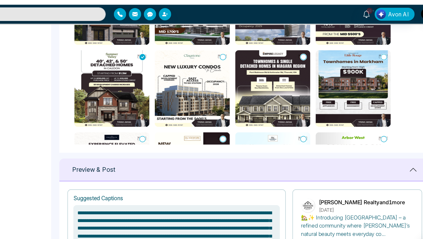
type textarea "**********"
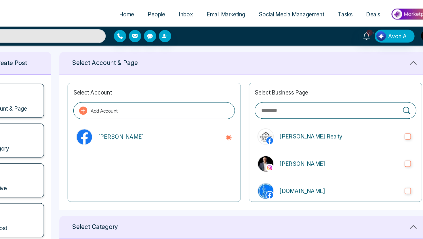
scroll to position [5, 0]
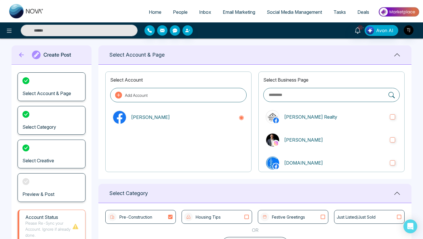
click at [275, 18] on li "Social Media Management" at bounding box center [294, 13] width 67 height 12
click at [278, 14] on span "Social Media Management" at bounding box center [294, 12] width 55 height 6
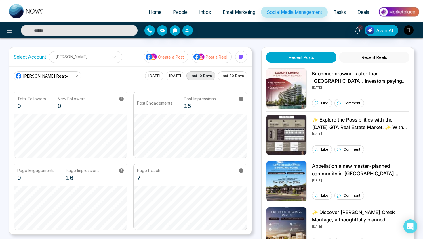
click at [210, 59] on p "Post a Reel" at bounding box center [217, 57] width 22 height 6
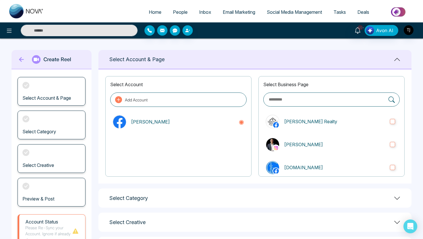
scroll to position [51, 0]
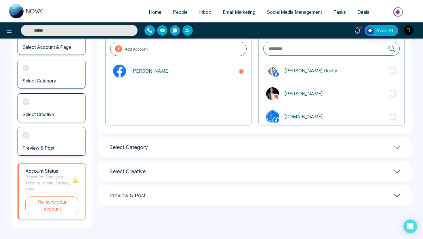
click at [209, 132] on div "Select Account Add Account Triston James Select Business Page Triston James Rea…" at bounding box center [254, 75] width 313 height 115
click at [207, 150] on div "Select Category" at bounding box center [254, 147] width 313 height 19
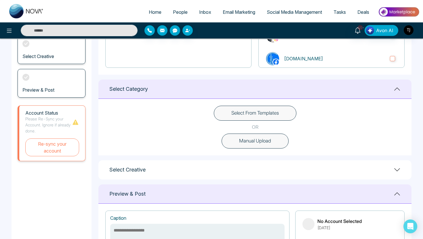
scroll to position [117, 0]
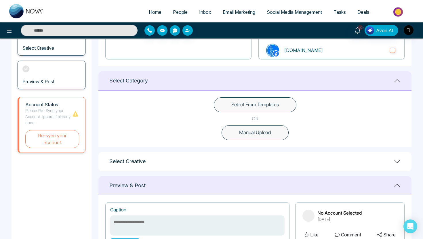
click at [247, 135] on button "Manual Upload" at bounding box center [255, 132] width 67 height 15
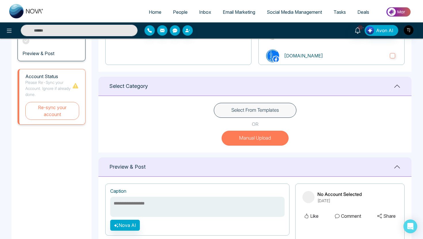
scroll to position [116, 0]
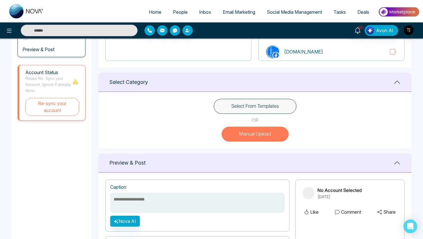
click at [254, 106] on button "Select From Templates" at bounding box center [255, 106] width 83 height 15
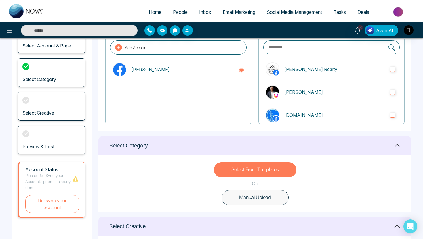
scroll to position [0, 0]
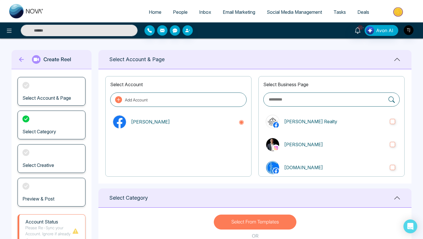
click at [341, 12] on span "Tasks" at bounding box center [339, 12] width 12 height 6
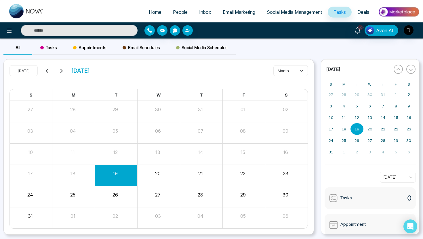
scroll to position [16, 0]
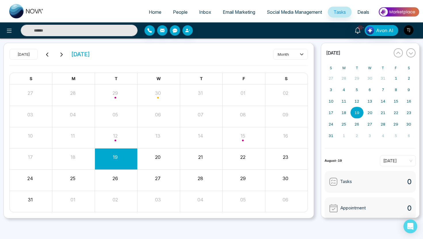
click at [357, 10] on span "Deals" at bounding box center [363, 12] width 12 height 6
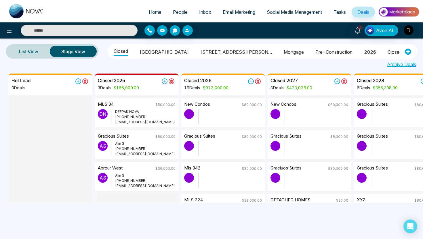
click at [411, 51] on div "Closed Arbor West 1515 pickering parkway Mortgage pre-construction 2026 closec …" at bounding box center [262, 51] width 306 height 12
click at [406, 53] on icon at bounding box center [408, 52] width 6 height 6
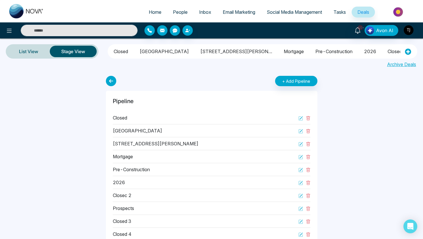
click at [127, 49] on li "Closed" at bounding box center [121, 51] width 14 height 10
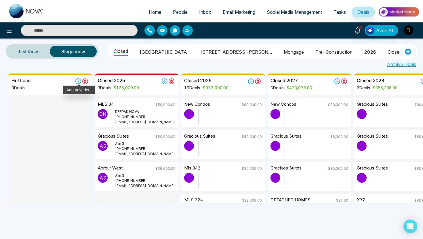
click at [78, 82] on icon at bounding box center [78, 82] width 6 height 6
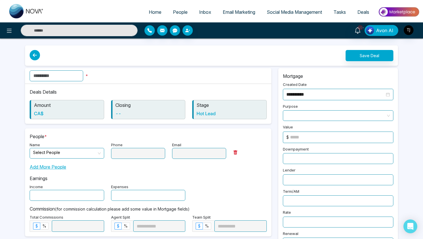
click at [70, 76] on input "text" at bounding box center [57, 75] width 54 height 11
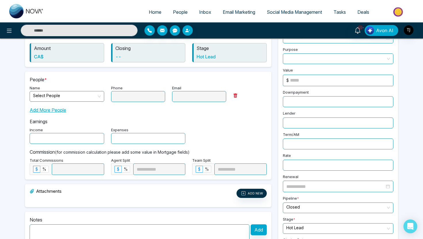
scroll to position [65, 0]
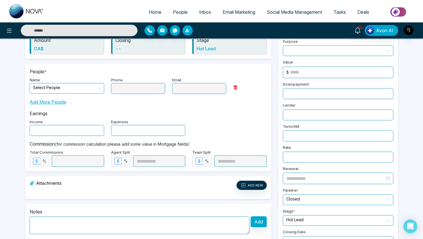
type input "**********"
click at [68, 88] on input "search" at bounding box center [65, 87] width 64 height 9
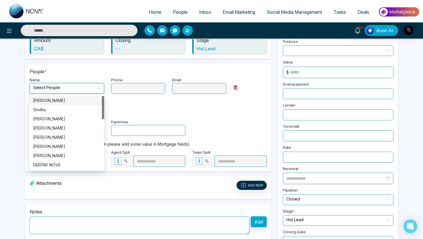
click at [59, 104] on div "Alin S" at bounding box center [67, 100] width 75 height 9
type input "**********"
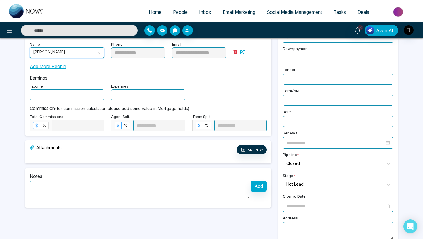
scroll to position [110, 0]
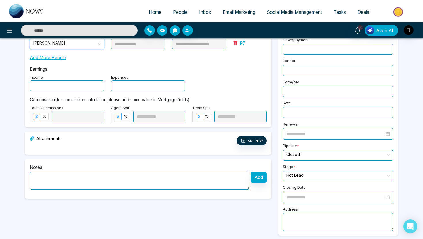
click at [59, 85] on input "text" at bounding box center [67, 86] width 75 height 11
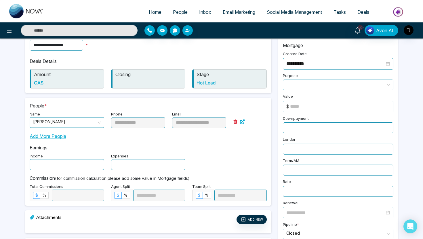
scroll to position [31, 0]
click at [310, 85] on span at bounding box center [338, 85] width 104 height 10
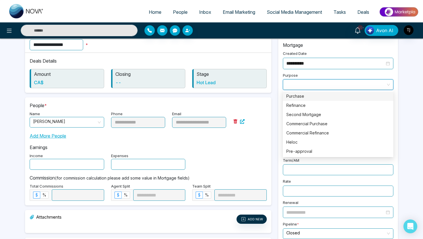
click at [300, 96] on div "Purchase" at bounding box center [338, 96] width 104 height 6
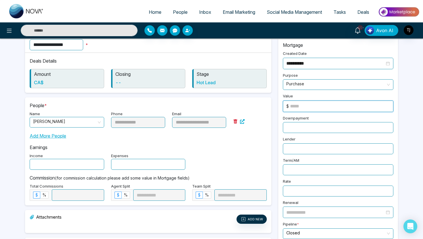
click at [304, 104] on input at bounding box center [341, 106] width 103 height 11
type input "******"
click at [293, 129] on input "text" at bounding box center [338, 127] width 110 height 11
type input "*****"
click at [289, 144] on input "text" at bounding box center [338, 149] width 110 height 11
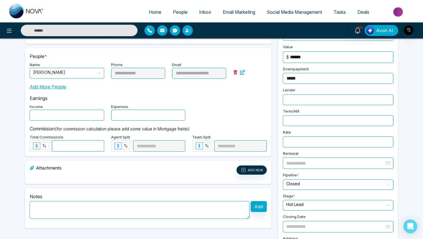
scroll to position [110, 0]
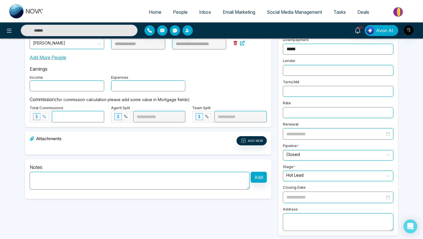
click at [45, 118] on span "%" at bounding box center [44, 116] width 4 height 5
click at [65, 117] on input at bounding box center [78, 116] width 52 height 11
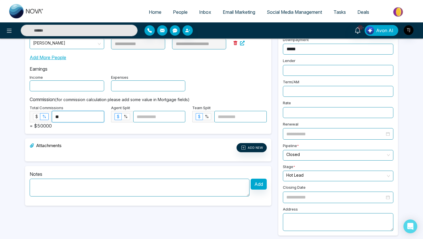
scroll to position [0, 0]
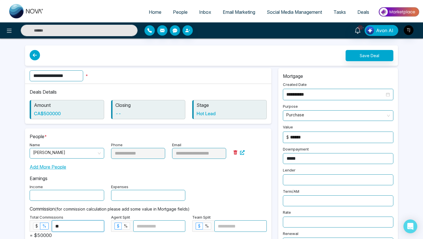
type input "**"
click at [371, 60] on button "Save Deal" at bounding box center [370, 55] width 48 height 11
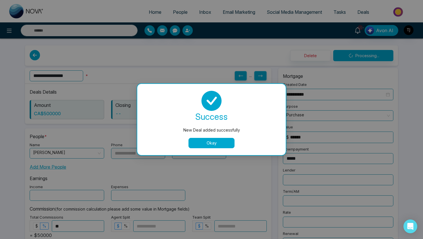
click at [210, 138] on div "success New Deal added successfully Okay" at bounding box center [211, 120] width 135 height 58
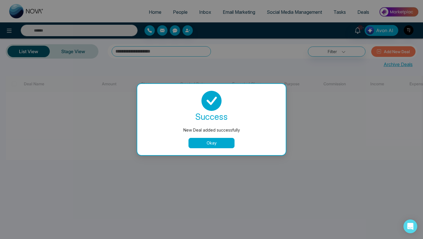
click at [210, 148] on button "Okay" at bounding box center [211, 143] width 46 height 10
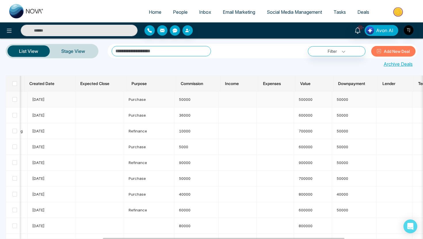
scroll to position [0, 97]
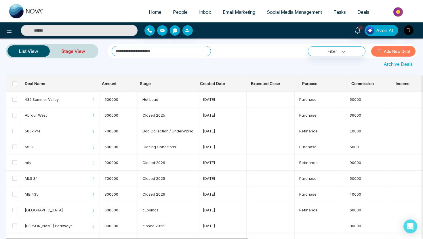
click at [80, 53] on link "Stage View" at bounding box center [73, 51] width 47 height 14
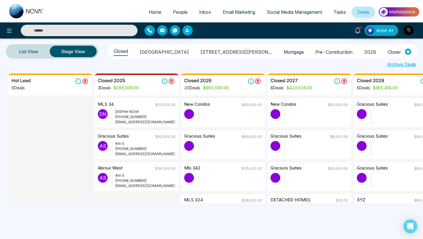
click at [176, 13] on span "People" at bounding box center [180, 12] width 15 height 6
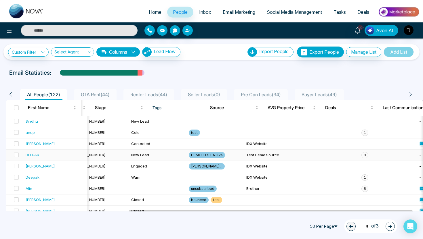
scroll to position [0, 184]
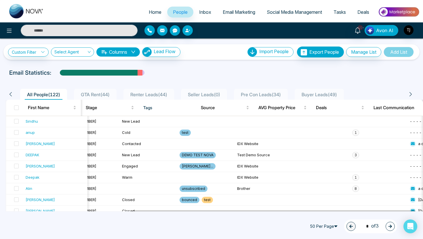
click at [383, 34] on button "Avon AI" at bounding box center [382, 30] width 34 height 11
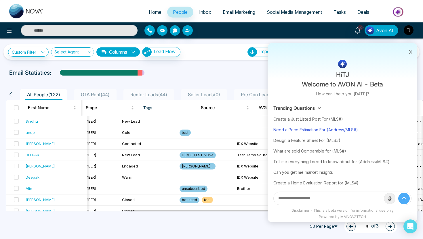
click at [295, 129] on div "Need a Price Estimation For (Address/MLS#)" at bounding box center [342, 130] width 138 height 11
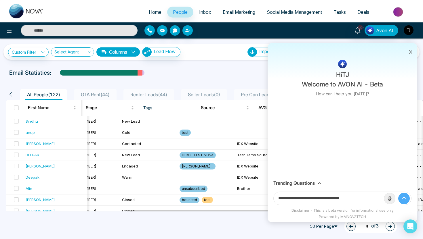
drag, startPoint x: 332, startPoint y: 199, endPoint x: 365, endPoint y: 199, distance: 32.5
click at [365, 199] on input "**********" at bounding box center [329, 198] width 110 height 13
paste input "text"
type input "**********"
click at [398, 193] on button "submit" at bounding box center [404, 199] width 12 height 12
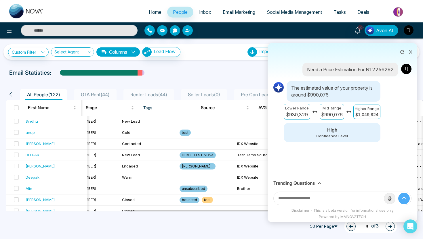
click at [303, 183] on h3 "Trending Questions" at bounding box center [293, 183] width 41 height 5
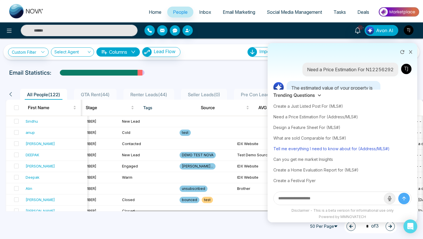
click at [320, 148] on div "Tell me everything I need to know about for (Address/MLS#)" at bounding box center [342, 149] width 138 height 11
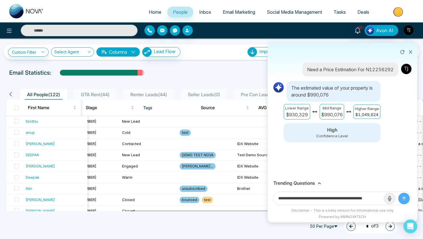
scroll to position [0, 14]
drag, startPoint x: 362, startPoint y: 200, endPoint x: 396, endPoint y: 201, distance: 33.4
click at [396, 201] on form "**********" at bounding box center [342, 199] width 138 height 14
paste input "**********"
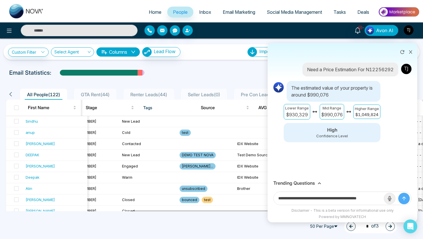
scroll to position [0, 5]
type input "**********"
click at [398, 193] on button "submit" at bounding box center [404, 199] width 12 height 12
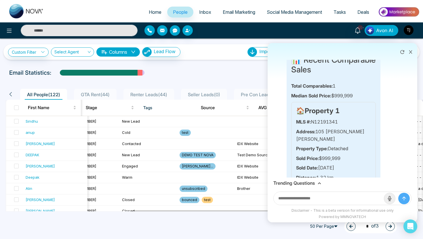
scroll to position [407, 0]
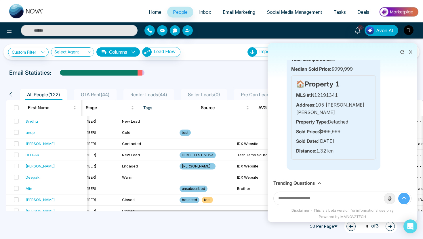
click at [315, 183] on div "Trending Questions" at bounding box center [342, 183] width 138 height 5
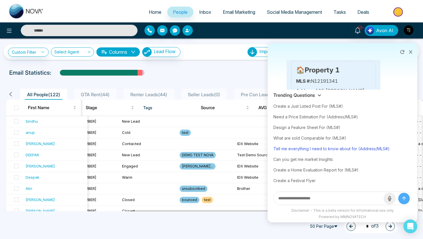
click at [337, 148] on div "Tell me everything I need to know about for (Address/MLS#)" at bounding box center [342, 149] width 138 height 11
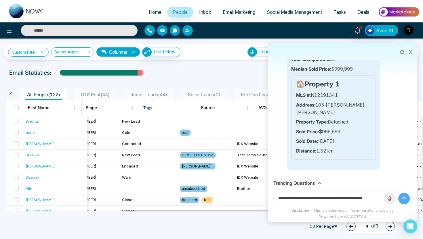
scroll to position [0, 14]
drag, startPoint x: 361, startPoint y: 199, endPoint x: 403, endPoint y: 202, distance: 41.3
click at [403, 202] on form "**********" at bounding box center [342, 199] width 138 height 14
paste input "**********"
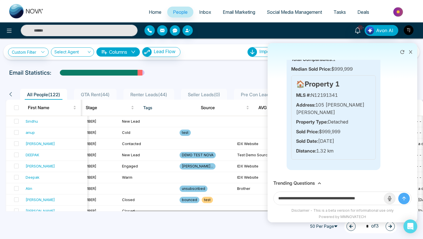
scroll to position [0, 5]
type input "**********"
click at [398, 193] on button "submit" at bounding box center [404, 199] width 12 height 12
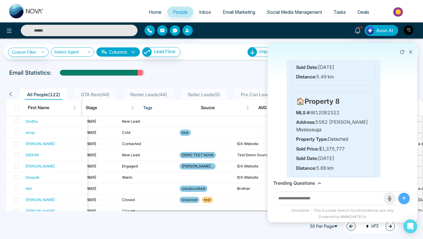
scroll to position [1387, 0]
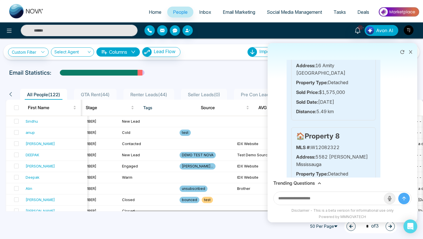
click at [301, 181] on h3 "Trending Questions" at bounding box center [293, 183] width 41 height 5
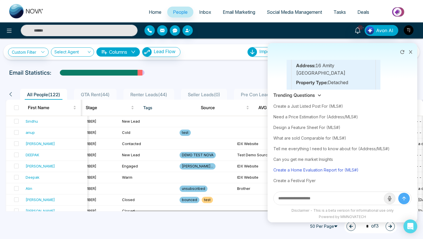
click at [303, 171] on div "Create a Home Evaluation Report for (MLS#)" at bounding box center [342, 170] width 138 height 11
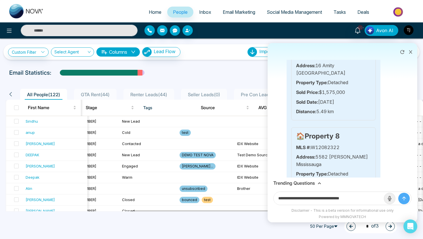
drag, startPoint x: 350, startPoint y: 197, endPoint x: 370, endPoint y: 197, distance: 20.4
click at [370, 197] on input "**********" at bounding box center [329, 198] width 110 height 13
paste input "**********"
type input "**********"
click at [398, 193] on button "submit" at bounding box center [404, 199] width 12 height 12
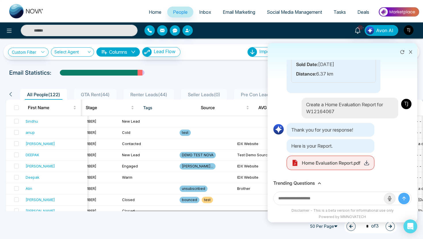
scroll to position [1909, 0]
click at [349, 167] on span "Home Evaluation Report.pdf" at bounding box center [331, 163] width 58 height 7
click at [366, 164] on icon at bounding box center [367, 163] width 6 height 6
click at [411, 53] on icon at bounding box center [411, 52] width 4 height 4
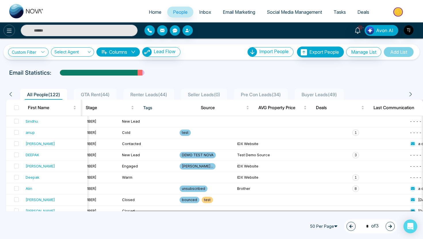
click at [8, 32] on icon at bounding box center [9, 30] width 7 height 7
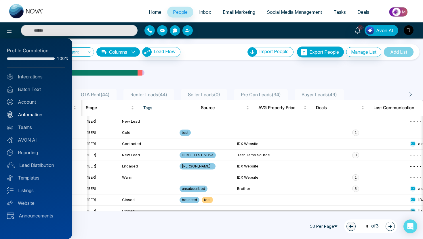
click at [32, 117] on link "Automation" at bounding box center [36, 114] width 58 height 7
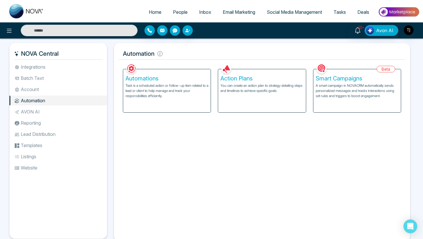
click at [263, 86] on p "You can create an action plan to strategy detailing steps and timelines to achi…" at bounding box center [261, 88] width 83 height 10
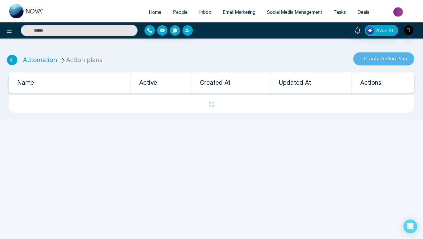
click at [371, 60] on button "Create Action Plan" at bounding box center [383, 58] width 61 height 13
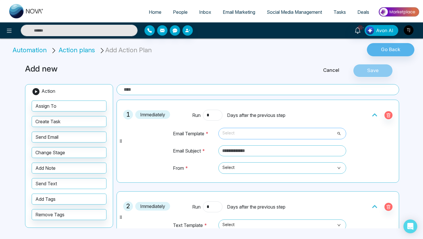
click at [234, 137] on span "Select" at bounding box center [282, 134] width 120 height 10
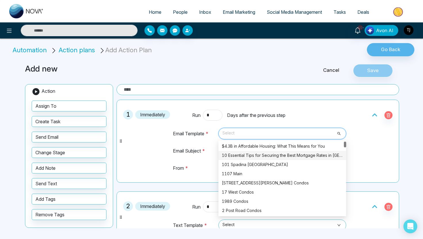
click at [237, 159] on div "10 Essential Tips for Securing the Best Mortgage Rates in Canada" at bounding box center [282, 155] width 128 height 9
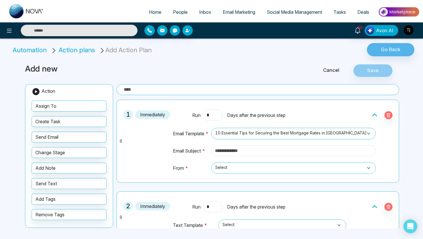
click at [237, 156] on input "text" at bounding box center [293, 151] width 165 height 11
click at [206, 128] on td "Email Template *" at bounding box center [191, 137] width 36 height 18
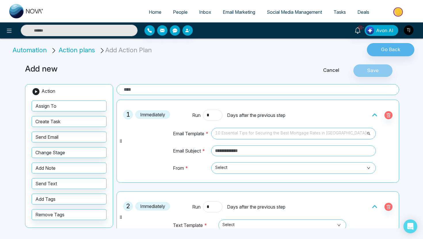
click at [233, 134] on span "10 Essential Tips for Securing the Best Mortgage Rates in Canada" at bounding box center [293, 134] width 157 height 10
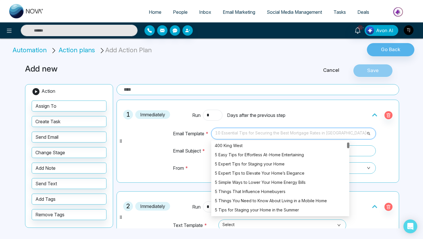
scroll to position [145, 0]
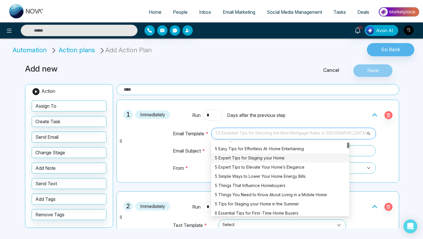
click at [239, 156] on div "5 Expert Tips for Staging your Home" at bounding box center [280, 158] width 131 height 6
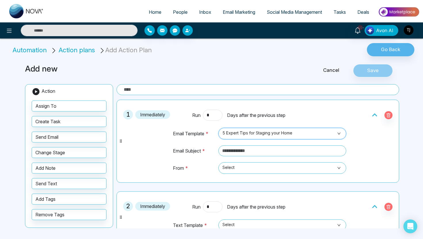
scroll to position [85, 0]
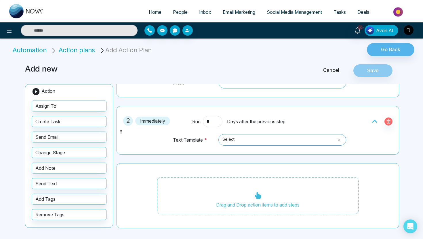
click at [221, 139] on div "Select" at bounding box center [282, 140] width 128 height 12
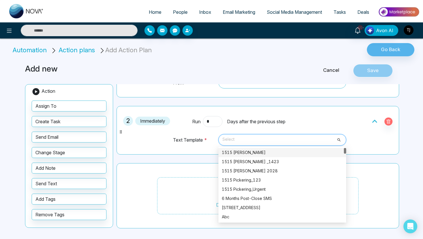
click at [333, 70] on link "Cancel" at bounding box center [331, 70] width 44 height 7
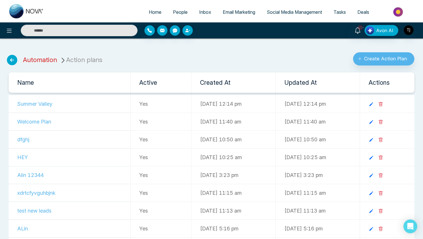
click at [39, 60] on link "Automation" at bounding box center [40, 59] width 34 height 7
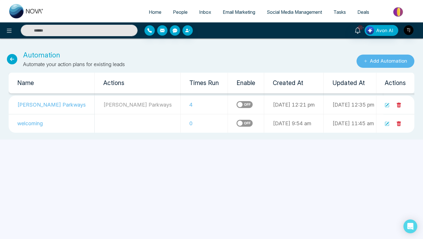
click at [378, 66] on button "Add Automation" at bounding box center [386, 61] width 58 height 13
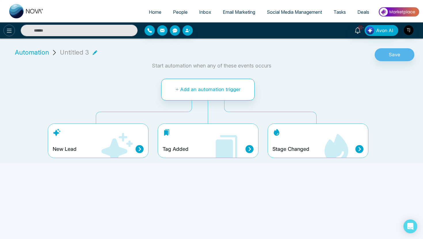
click at [11, 26] on button at bounding box center [9, 31] width 12 height 12
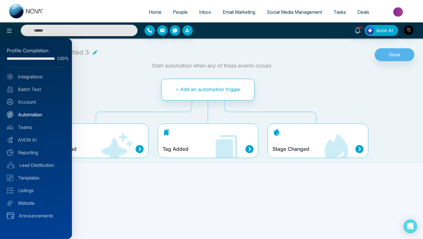
click at [42, 114] on link "Automation" at bounding box center [36, 114] width 58 height 7
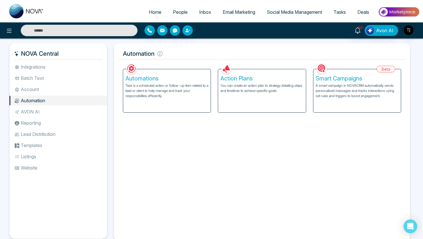
click at [330, 85] on p "A smart campaign in NOVACRM automatically sends personalized messages and track…" at bounding box center [357, 91] width 83 height 16
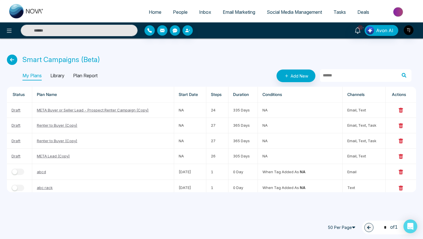
click at [60, 75] on p "Library" at bounding box center [57, 75] width 14 height 9
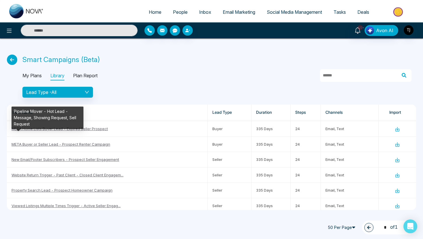
scroll to position [256, 0]
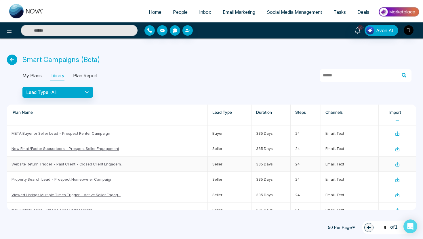
click at [29, 166] on td "Website Return Trigger - Past Client - Closed Client Engagem..." at bounding box center [107, 164] width 201 height 15
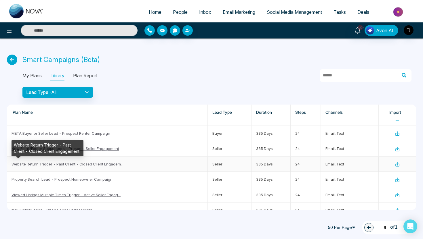
click at [32, 164] on link "Website Return Trigger - Past Client - Closed Client Engagem..." at bounding box center [68, 164] width 112 height 5
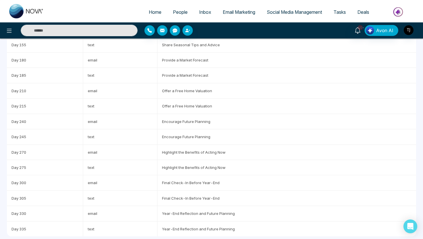
scroll to position [224, 0]
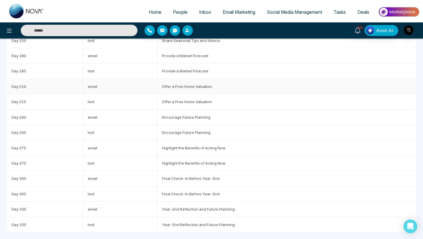
click at [183, 82] on td "Offer a Free Home Valuation" at bounding box center [286, 86] width 259 height 15
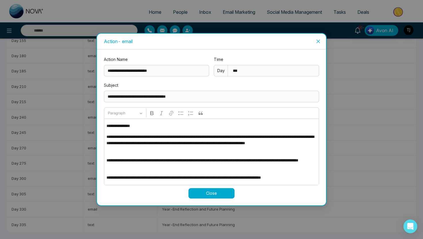
click at [317, 41] on icon "close" at bounding box center [318, 41] width 5 height 5
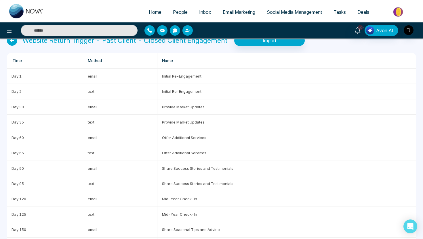
scroll to position [0, 0]
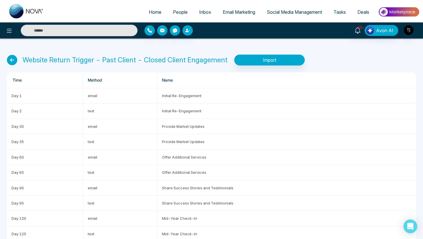
click at [149, 11] on span "Home" at bounding box center [155, 12] width 13 height 6
select select "*"
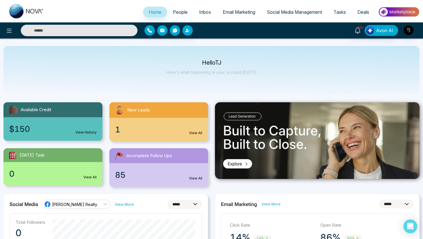
click at [400, 13] on img at bounding box center [399, 11] width 42 height 13
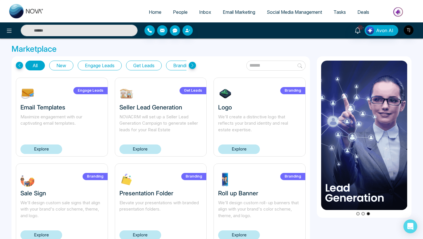
click at [115, 33] on input "text" at bounding box center [79, 31] width 117 height 12
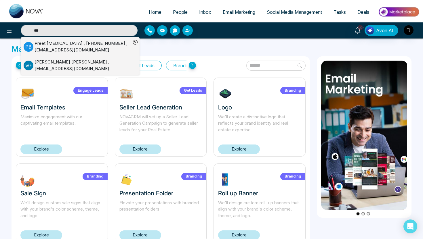
type input "***"
click at [190, 38] on div "*** P B Preet Bal , +14168739138 , preet@lendinhub.ca V G Vanshika Girdhar , pr…" at bounding box center [211, 30] width 423 height 16
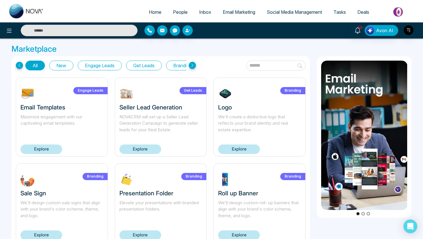
click at [143, 64] on button "Get Leads" at bounding box center [144, 66] width 36 height 10
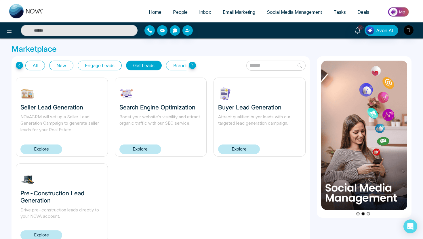
type input "***"
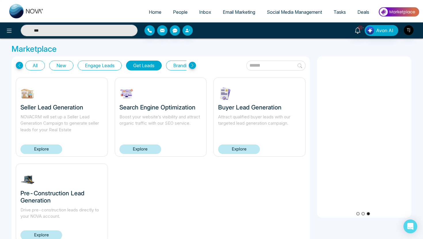
scroll to position [20, 0]
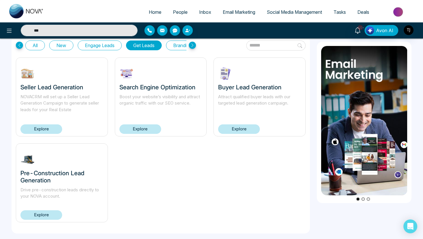
click at [47, 219] on link "Explore" at bounding box center [41, 215] width 42 height 9
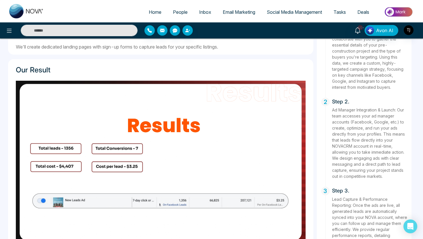
scroll to position [348, 0]
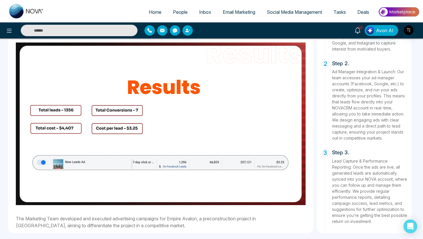
click at [153, 12] on span "Home" at bounding box center [155, 12] width 13 height 6
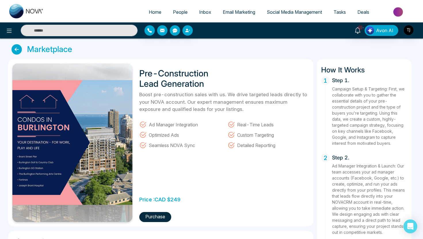
select select "*"
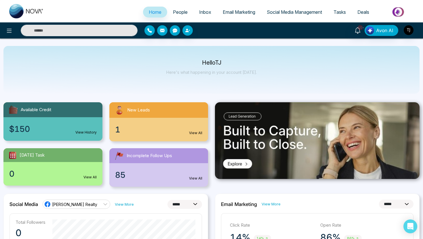
click at [176, 11] on span "People" at bounding box center [180, 12] width 15 height 6
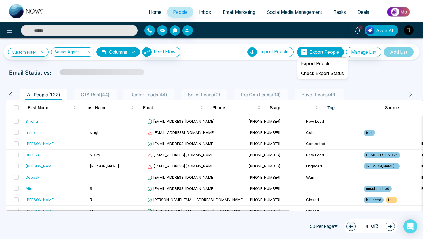
click at [319, 52] on span "Export People" at bounding box center [324, 52] width 30 height 6
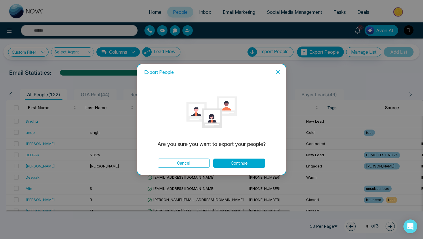
click at [248, 164] on button "Continue" at bounding box center [239, 163] width 52 height 9
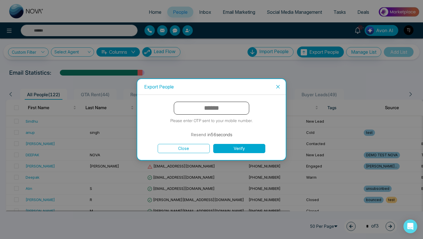
click at [279, 85] on icon "close" at bounding box center [278, 87] width 5 height 5
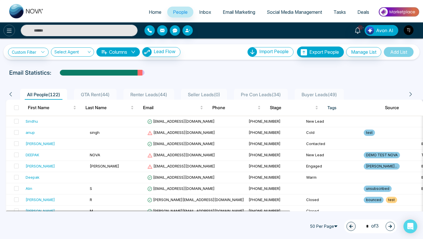
click at [7, 33] on icon at bounding box center [9, 30] width 7 height 7
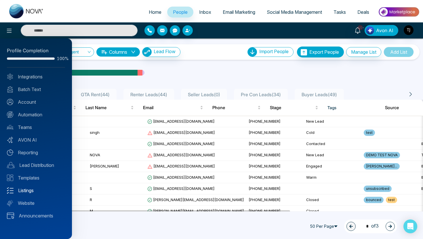
click at [21, 192] on link "Listings" at bounding box center [36, 190] width 58 height 7
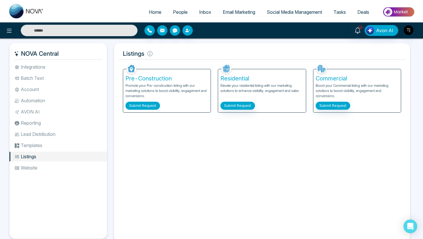
click at [146, 107] on button "Submit Request" at bounding box center [142, 106] width 35 height 8
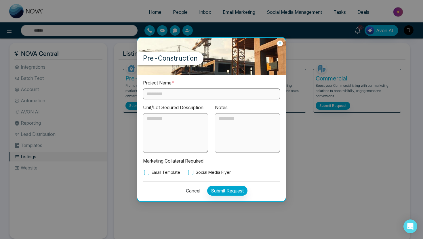
click at [203, 171] on label "Social Media Flyer" at bounding box center [209, 172] width 44 height 6
click at [187, 93] on input "text" at bounding box center [211, 94] width 137 height 11
click at [153, 173] on label "Email Template" at bounding box center [161, 172] width 37 height 6
click at [281, 44] on icon at bounding box center [280, 44] width 6 height 6
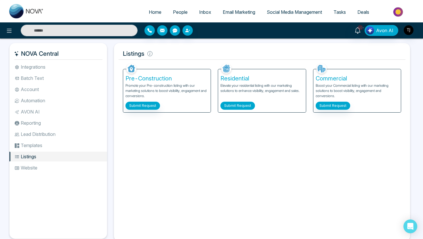
click at [243, 105] on button "Submit Request" at bounding box center [237, 106] width 35 height 8
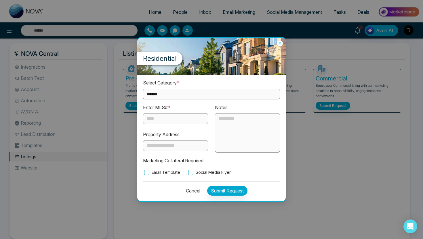
click at [212, 98] on select "**********" at bounding box center [211, 94] width 137 height 11
click at [280, 45] on icon at bounding box center [280, 44] width 6 height 6
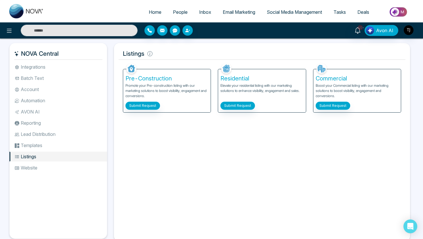
click at [223, 13] on span "Email Marketing" at bounding box center [239, 12] width 33 height 6
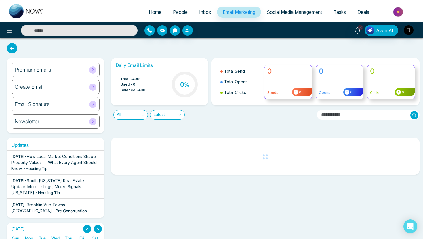
click at [35, 71] on h6 "Premium Emails" at bounding box center [33, 70] width 37 height 6
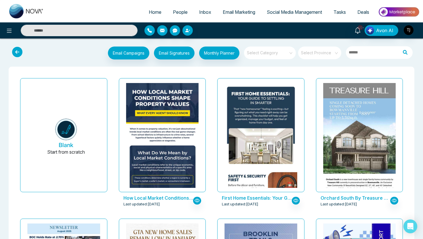
click at [307, 54] on input "search" at bounding box center [317, 51] width 33 height 9
click at [282, 53] on input "search" at bounding box center [267, 51] width 41 height 9
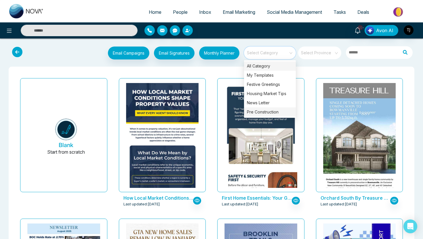
click at [266, 110] on div "Pre Construction" at bounding box center [270, 112] width 52 height 9
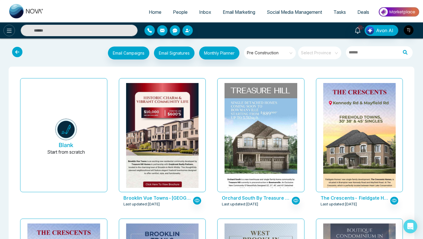
click at [7, 30] on icon at bounding box center [9, 30] width 7 height 7
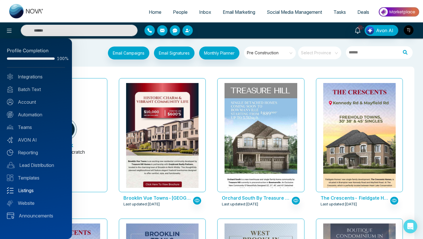
click at [31, 190] on link "Listings" at bounding box center [36, 190] width 58 height 7
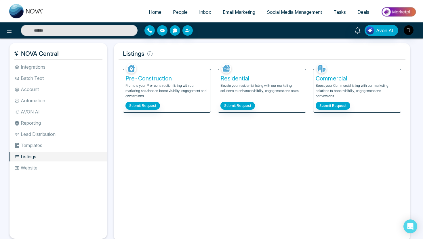
click at [154, 101] on div "Pre-Construction Promote your Pre-construction listing with our marketing solut…" at bounding box center [166, 90] width 87 height 43
click at [153, 109] on button "Submit Request" at bounding box center [142, 106] width 35 height 8
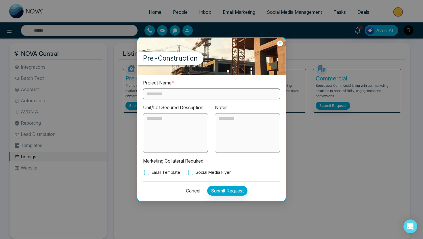
click at [175, 87] on label "Project Name *" at bounding box center [159, 82] width 32 height 7
click at [178, 93] on input "text" at bounding box center [211, 94] width 137 height 11
click at [147, 176] on div "Project Name * Unit/Lot Secured Description Notes Marketing Collateral Required…" at bounding box center [211, 138] width 148 height 127
click at [199, 174] on label "Social Media Flyer" at bounding box center [209, 172] width 44 height 6
click at [281, 45] on icon at bounding box center [280, 44] width 6 height 6
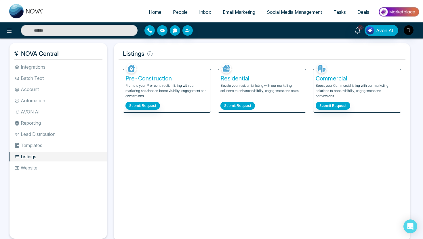
click at [249, 103] on button "Submit Request" at bounding box center [237, 106] width 35 height 8
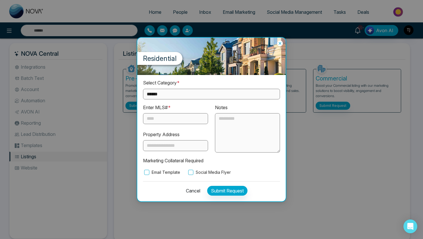
click at [191, 96] on select "**********" at bounding box center [211, 94] width 137 height 11
click at [172, 93] on select "**********" at bounding box center [211, 94] width 137 height 11
click at [168, 92] on select "**********" at bounding box center [211, 94] width 137 height 11
click at [165, 123] on input "text" at bounding box center [175, 118] width 65 height 11
click at [154, 175] on label "Email Template" at bounding box center [161, 172] width 37 height 6
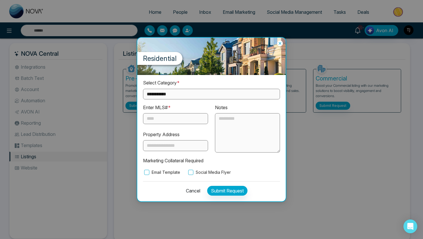
click at [201, 175] on label "Social Media Flyer" at bounding box center [209, 172] width 44 height 6
click at [192, 94] on select "**********" at bounding box center [211, 94] width 137 height 11
select select "*********"
click at [280, 43] on icon at bounding box center [280, 43] width 3 height 3
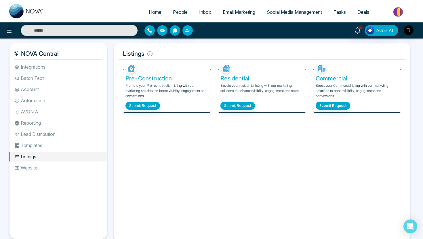
click at [149, 12] on span "Home" at bounding box center [155, 12] width 13 height 6
select select "*"
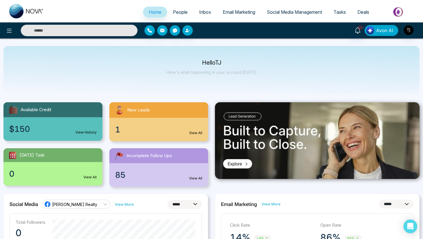
click at [389, 31] on span "Avon AI" at bounding box center [384, 30] width 17 height 7
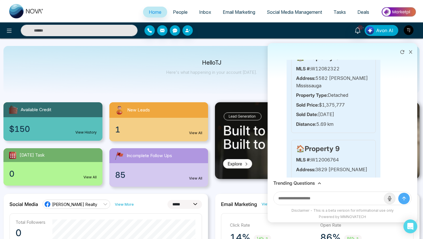
scroll to position [1909, 0]
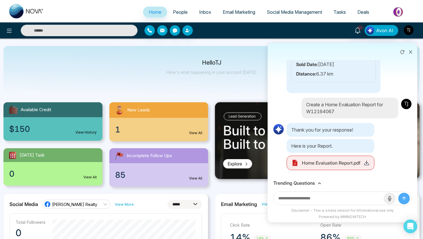
click at [413, 52] on button at bounding box center [410, 51] width 7 height 11
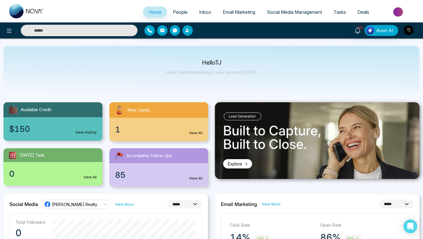
click at [413, 33] on button "button" at bounding box center [408, 30] width 10 height 10
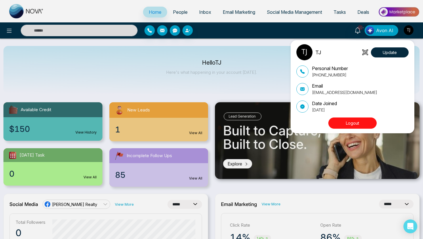
click at [246, 65] on div "TJ Update Personal Number +16472175256 Email tirstonjames@gmail.com Date Joined…" at bounding box center [211, 119] width 423 height 239
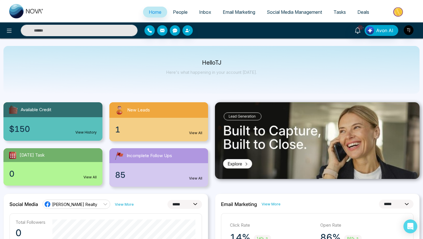
click at [62, 30] on input "text" at bounding box center [79, 31] width 117 height 12
type input "******"
click at [410, 32] on img "button" at bounding box center [409, 30] width 10 height 10
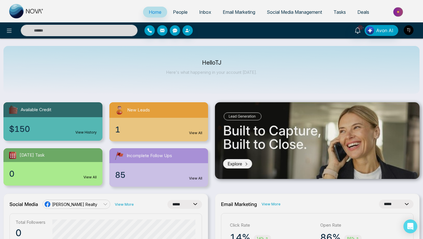
type input "******"
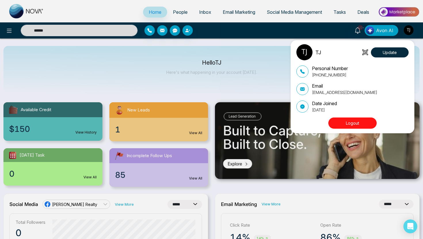
click at [350, 119] on button "Logout" at bounding box center [352, 123] width 48 height 11
